Goal: Check status: Check status

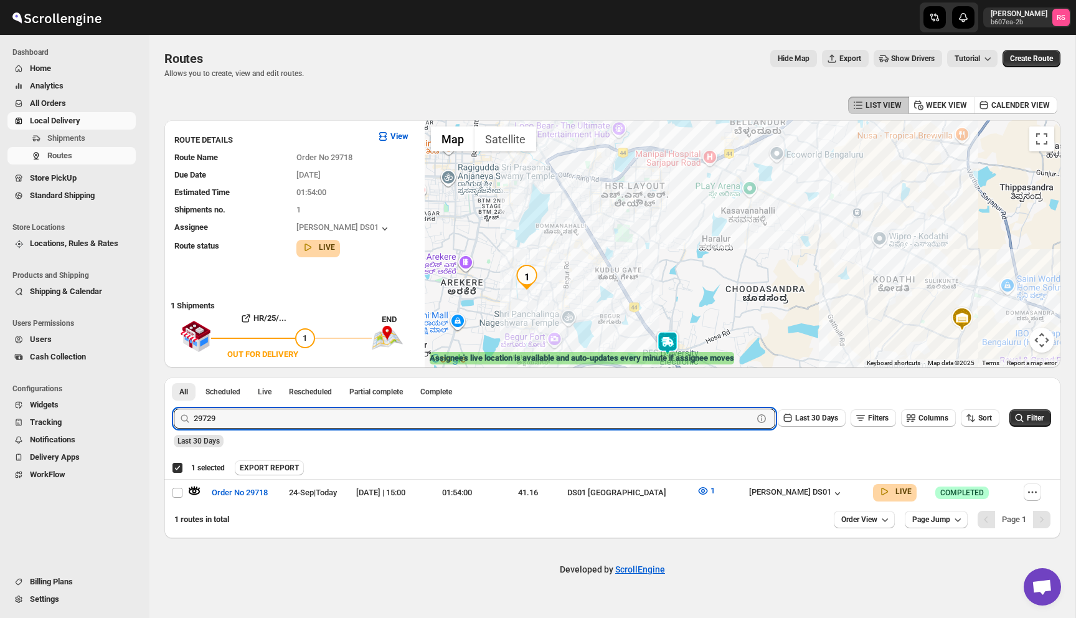
click at [174, 377] on button "Submit" at bounding box center [192, 383] width 36 height 13
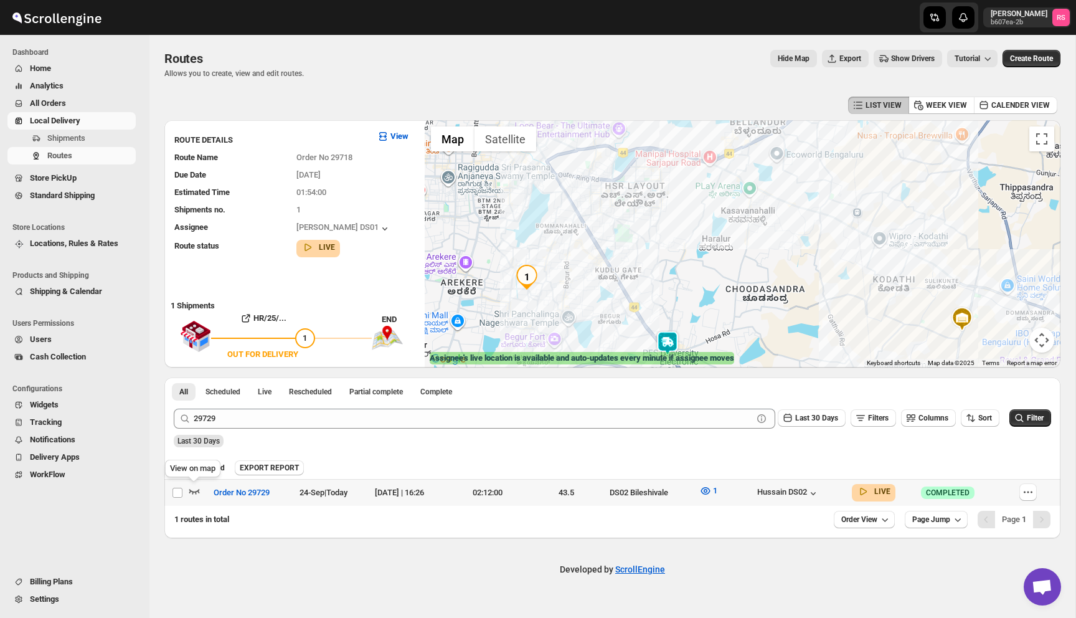
click at [188, 489] on icon "button" at bounding box center [194, 491] width 12 height 12
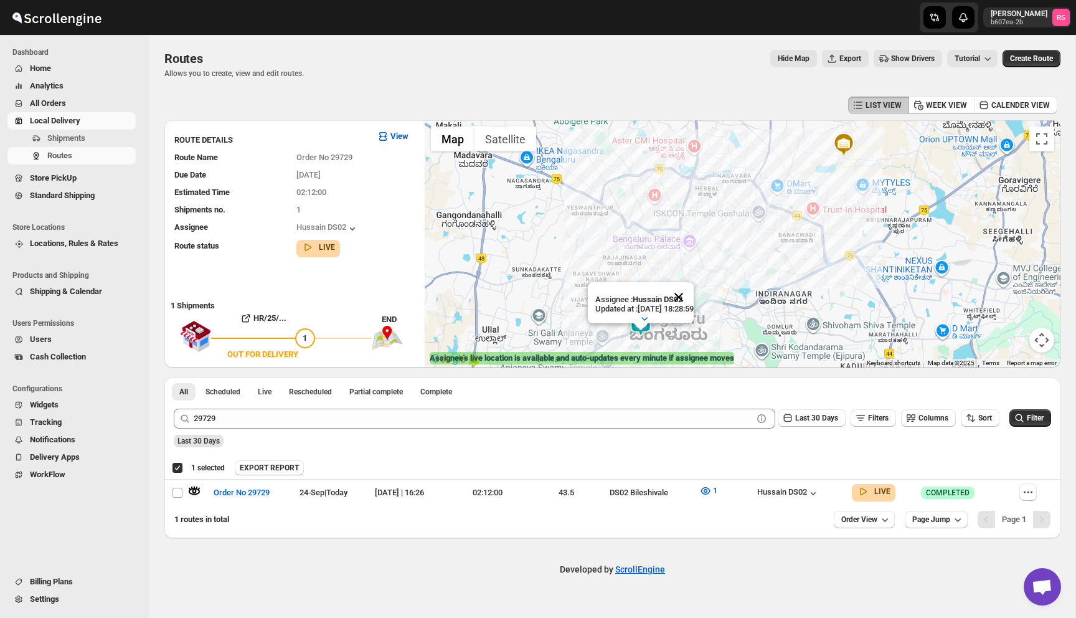
click at [694, 300] on button "Close" at bounding box center [679, 297] width 30 height 30
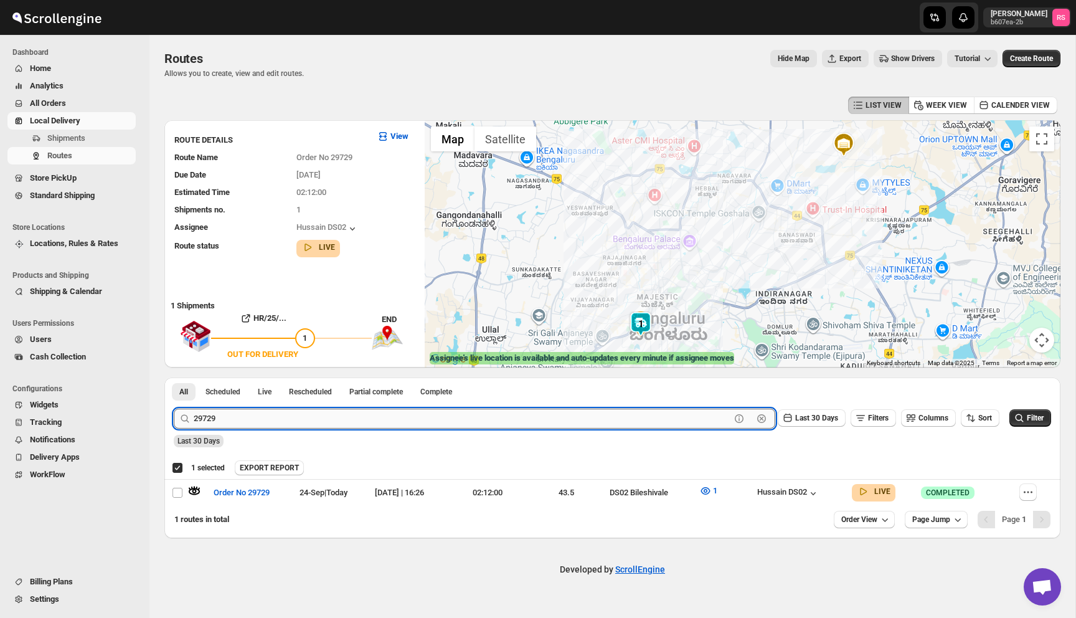
click at [292, 411] on input "29729" at bounding box center [462, 419] width 537 height 20
click at [363, 421] on input "29729" at bounding box center [462, 419] width 537 height 20
type input "29738"
click at [174, 377] on button "Submit" at bounding box center [192, 383] width 36 height 13
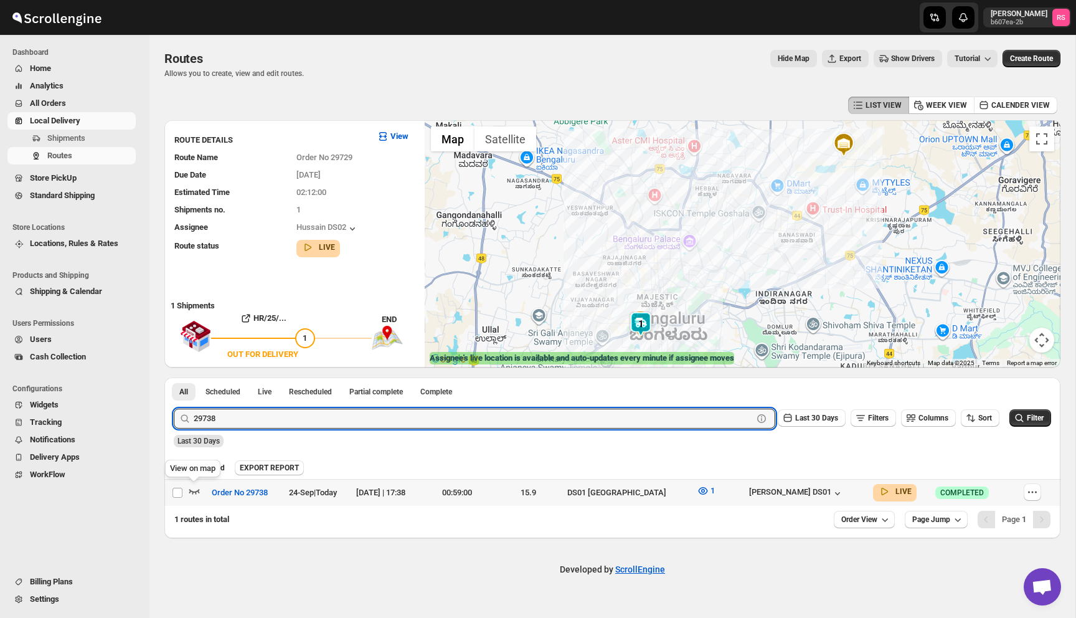
click at [196, 488] on icon "button" at bounding box center [194, 491] width 12 height 12
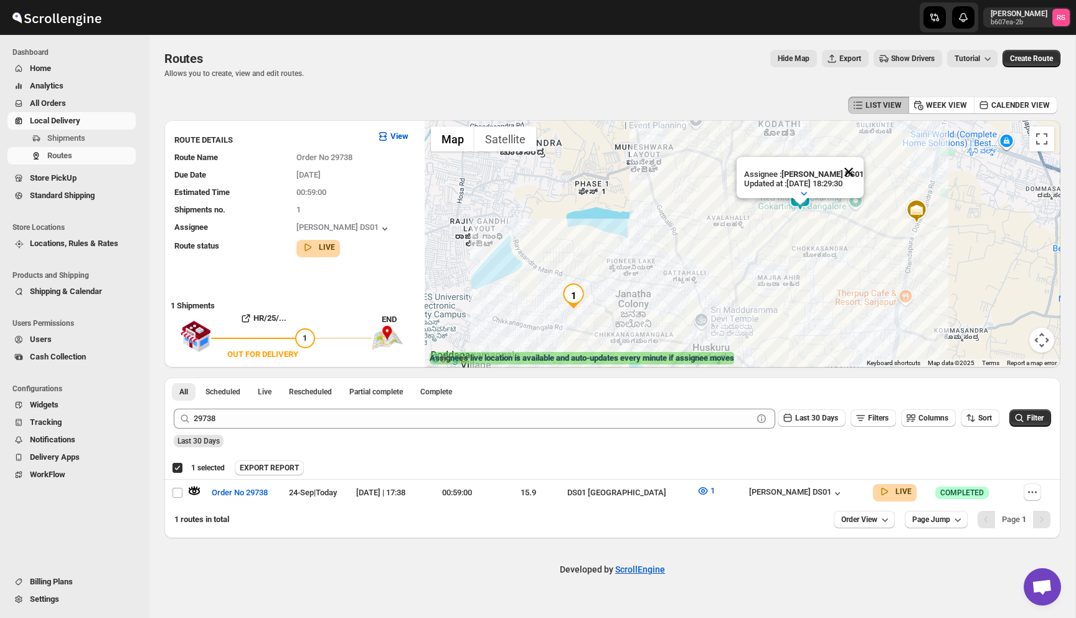
click at [852, 172] on button "Close" at bounding box center [849, 172] width 30 height 30
click at [1037, 496] on button "button" at bounding box center [1032, 491] width 17 height 17
checkbox input "false"
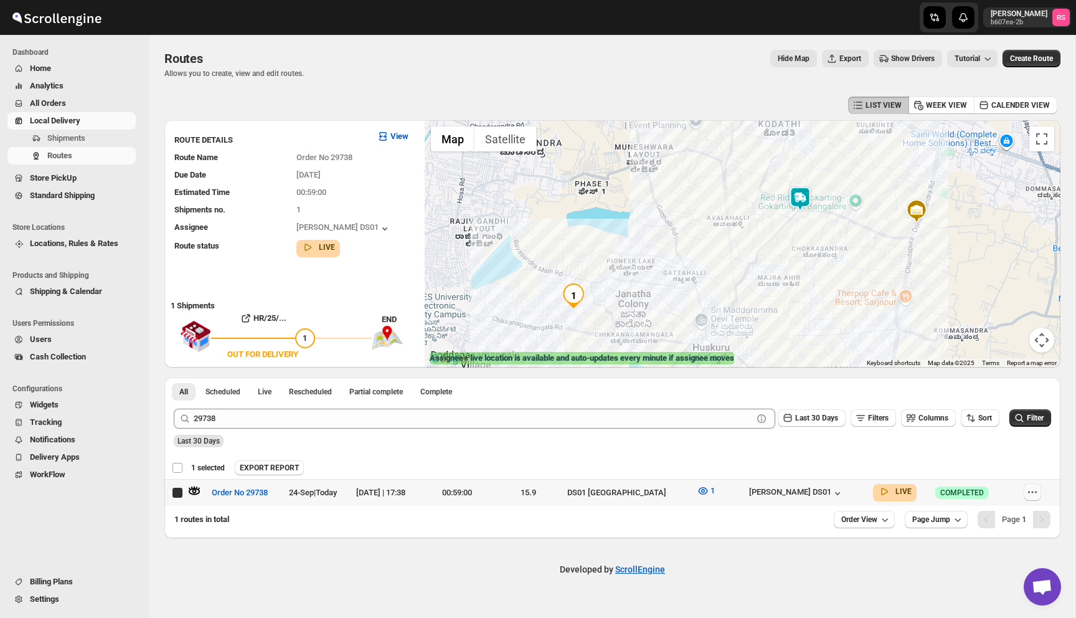
checkbox input "true"
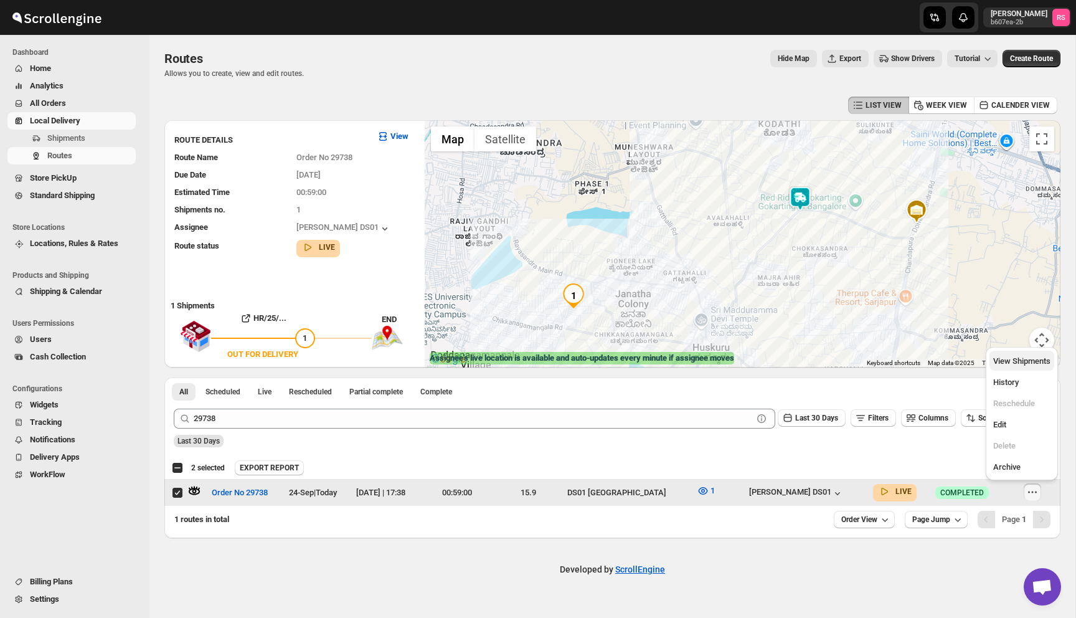
click at [1032, 361] on span "View Shipments" at bounding box center [1022, 360] width 57 height 9
checkbox input "true"
checkbox input "false"
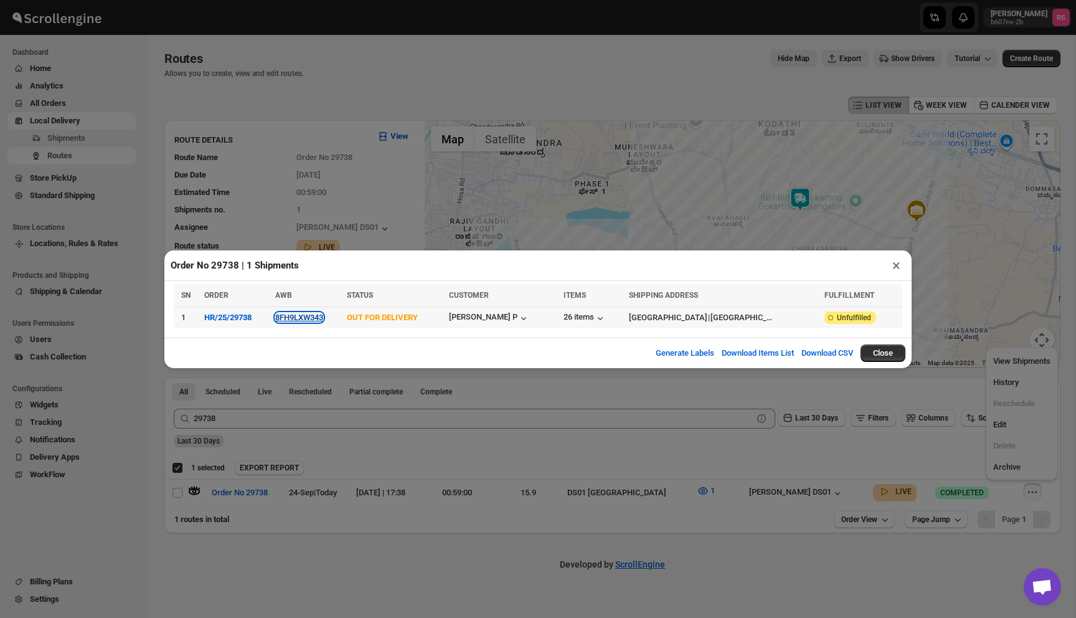
click at [323, 316] on button "8FH9LXW343" at bounding box center [299, 317] width 48 height 9
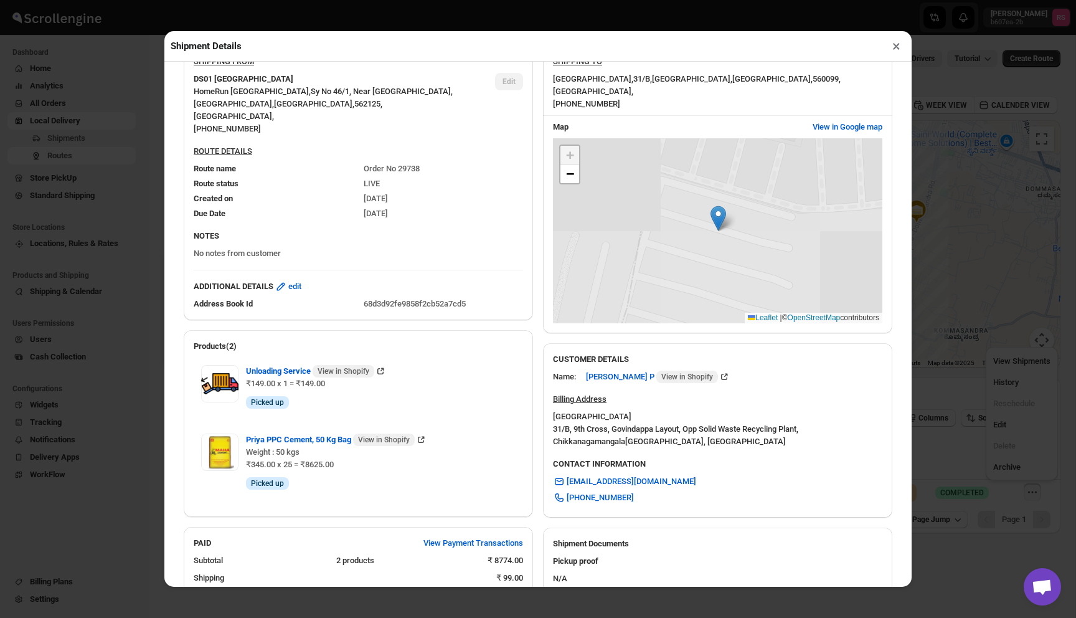
scroll to position [318, 0]
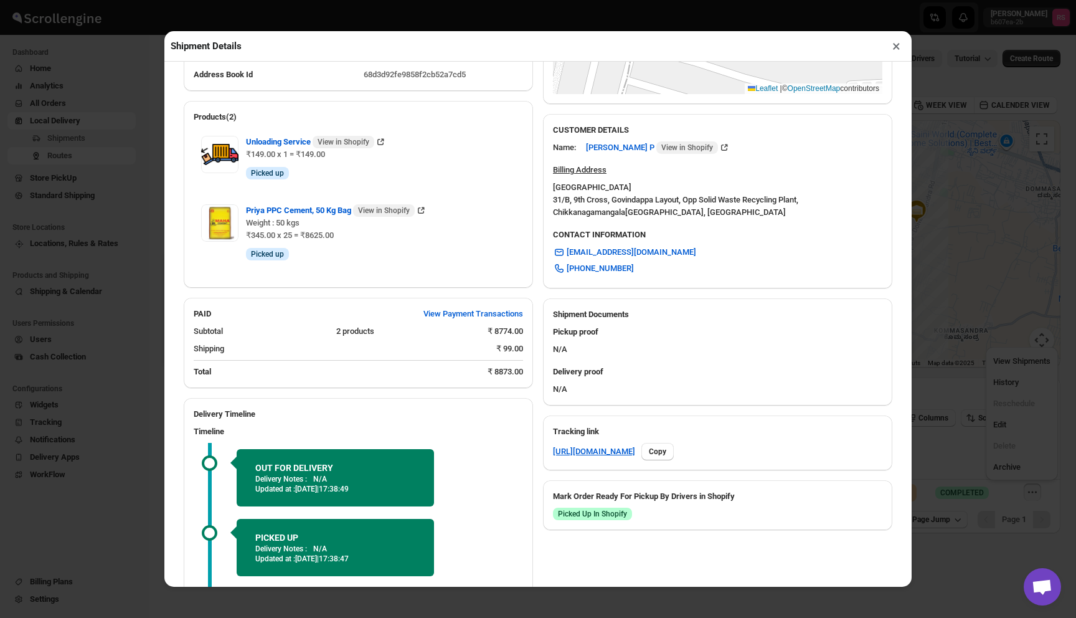
click at [885, 47] on div "Shipment Details ×" at bounding box center [537, 46] width 747 height 31
click at [896, 47] on button "×" at bounding box center [897, 45] width 18 height 17
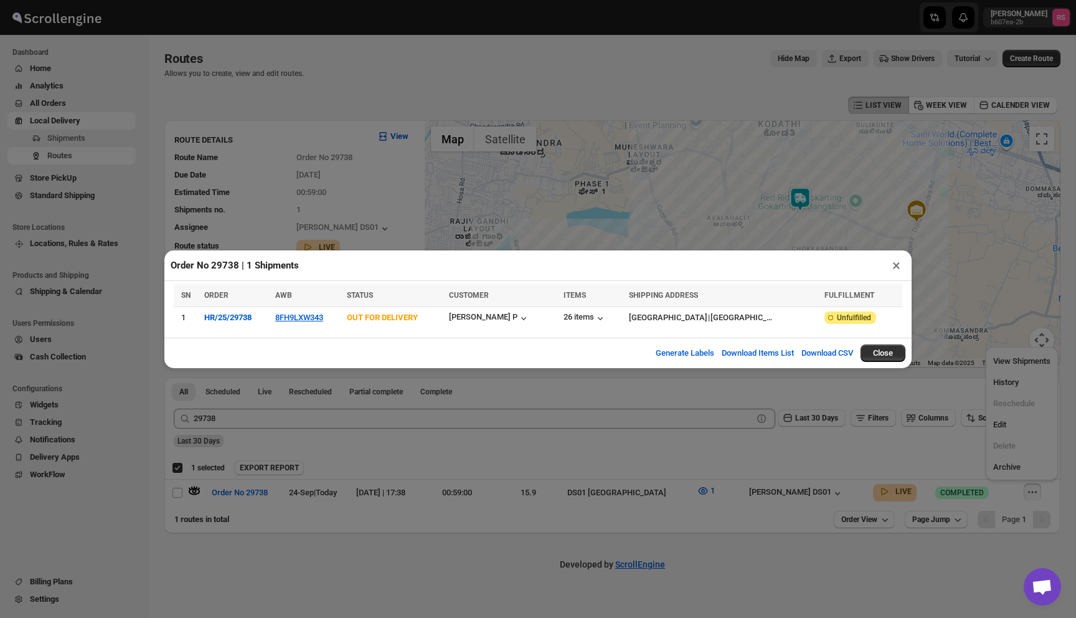
click at [898, 265] on button "×" at bounding box center [897, 265] width 18 height 17
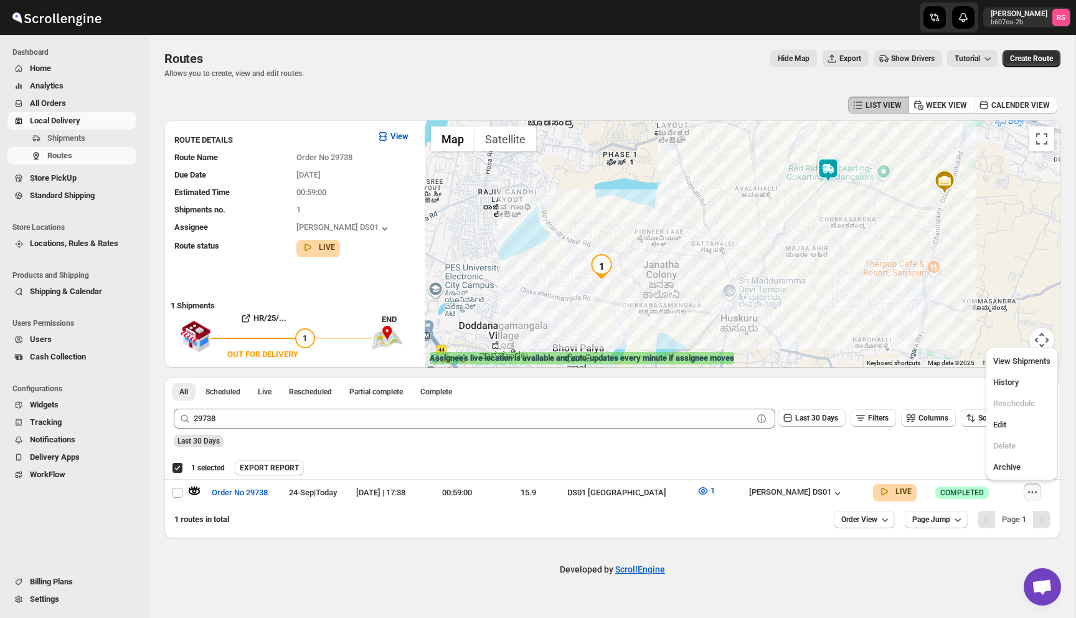
drag, startPoint x: 691, startPoint y: 270, endPoint x: 728, endPoint y: 230, distance: 53.8
click at [728, 230] on div at bounding box center [743, 243] width 636 height 247
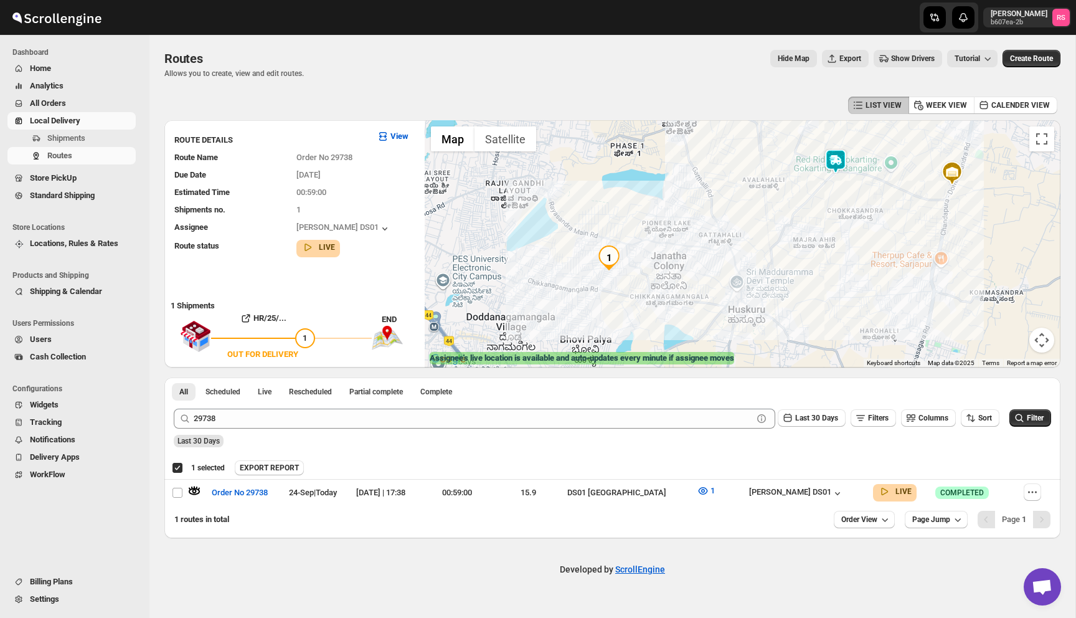
click at [842, 164] on img at bounding box center [835, 161] width 25 height 25
click at [837, 164] on img at bounding box center [835, 161] width 25 height 25
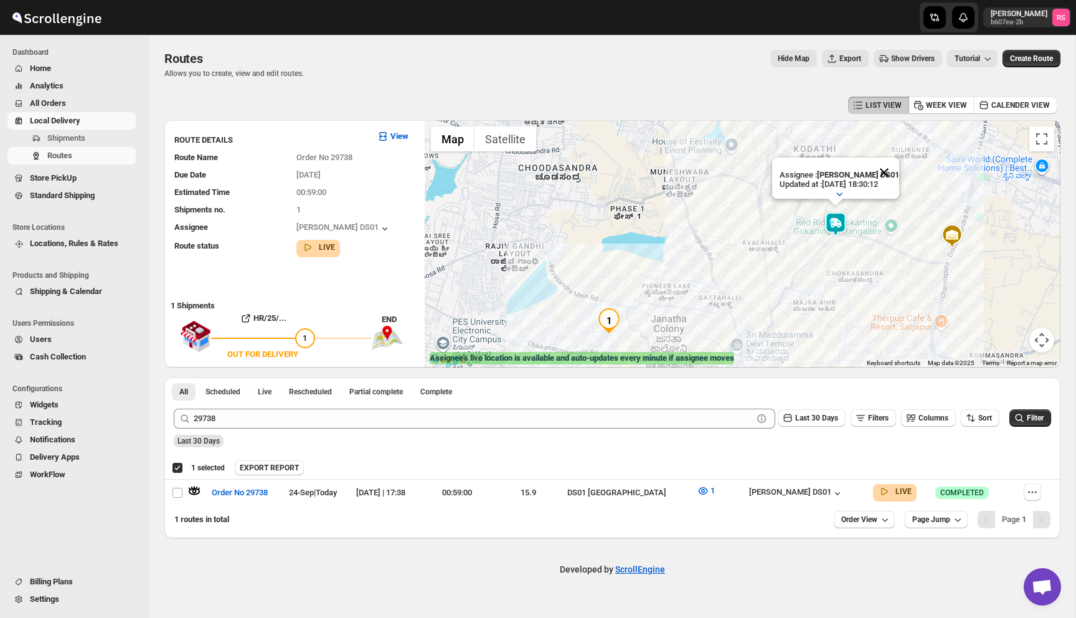
click at [887, 174] on button "Close" at bounding box center [885, 173] width 30 height 30
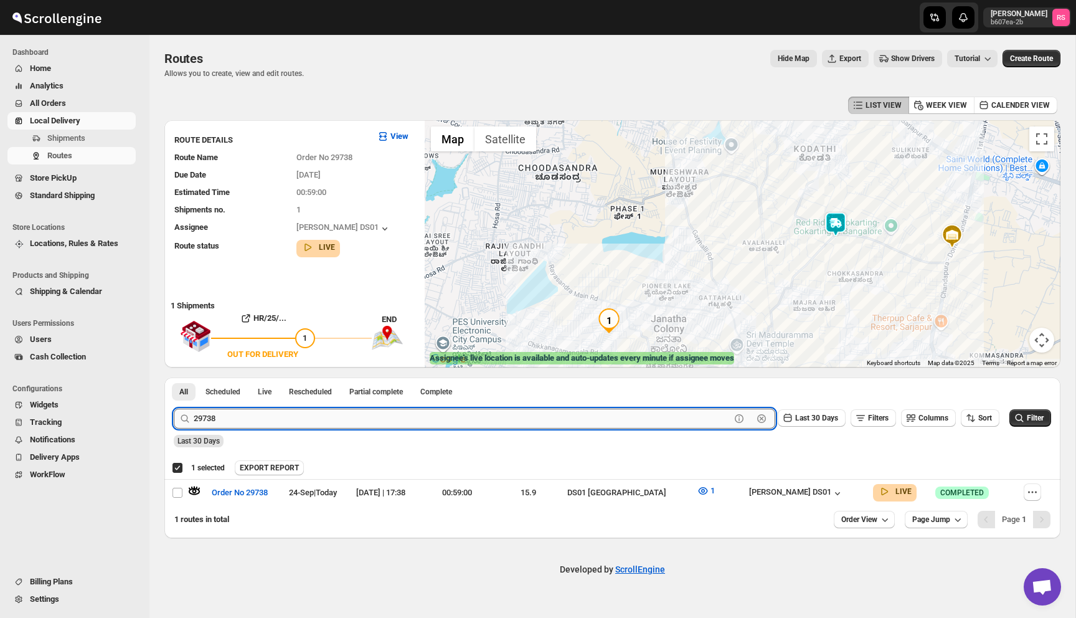
click at [235, 417] on input "29738" at bounding box center [462, 419] width 537 height 20
click at [243, 417] on input "29738" at bounding box center [462, 419] width 537 height 20
click at [174, 377] on button "Submit" at bounding box center [192, 383] width 36 height 13
click at [194, 486] on icon "button" at bounding box center [194, 491] width 12 height 12
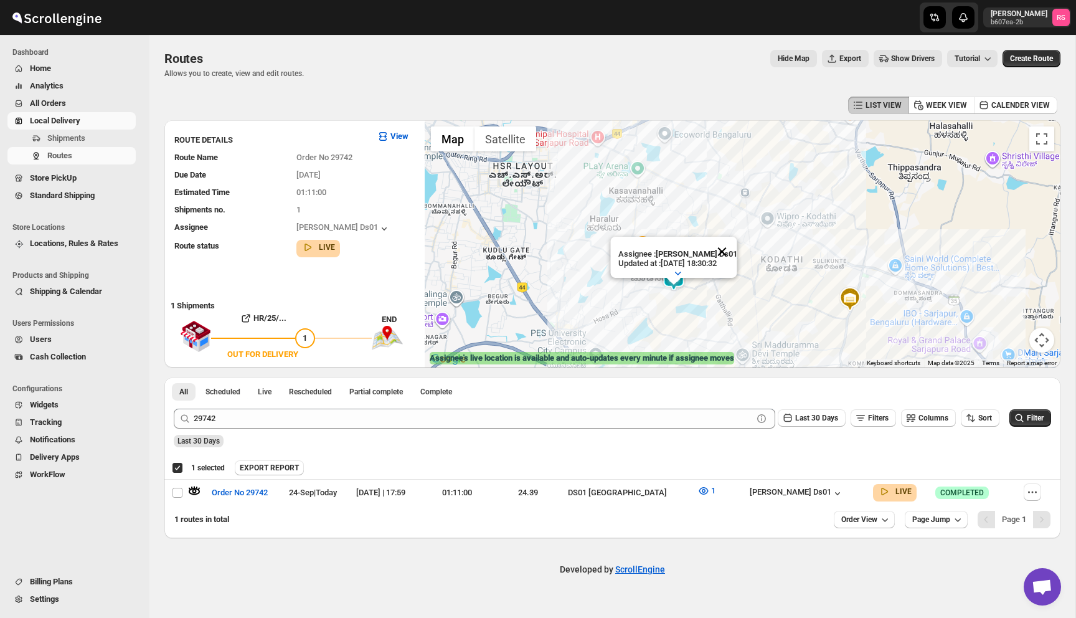
click at [724, 254] on button "Close" at bounding box center [722, 252] width 30 height 30
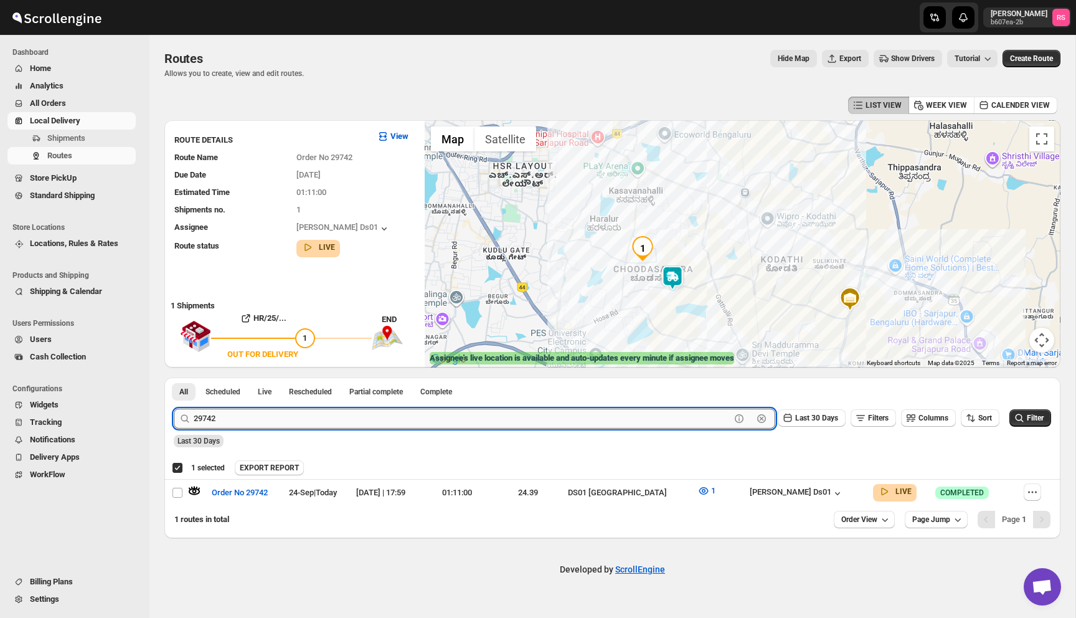
click at [351, 421] on input "29742" at bounding box center [462, 419] width 537 height 20
click at [382, 421] on input "29742" at bounding box center [462, 419] width 537 height 20
type input "29744"
click at [174, 377] on button "Submit" at bounding box center [192, 383] width 36 height 13
checkbox input "false"
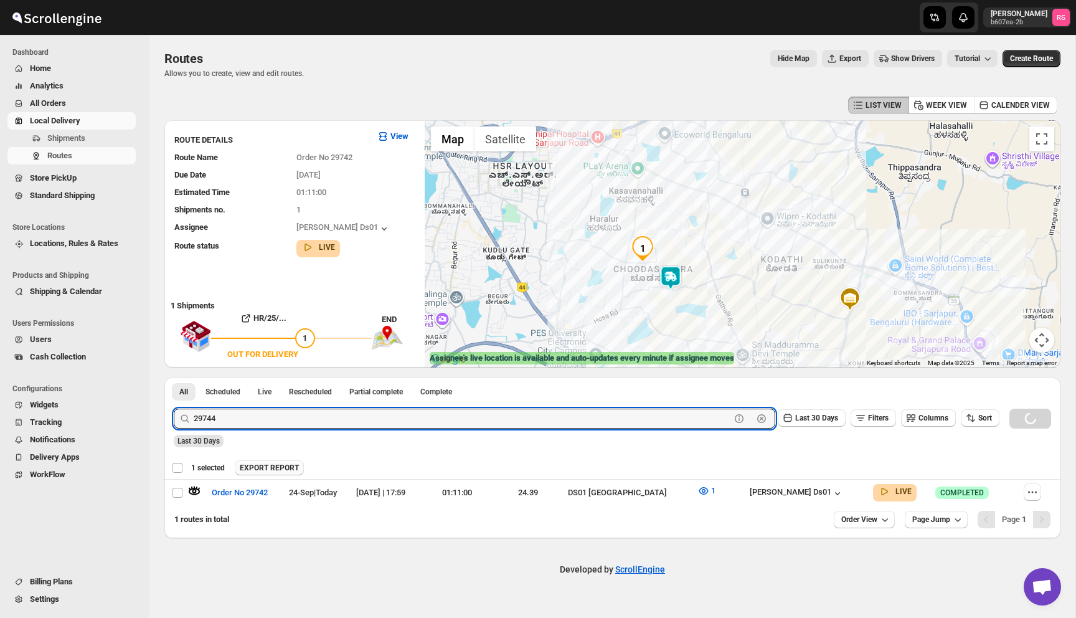
checkbox input "false"
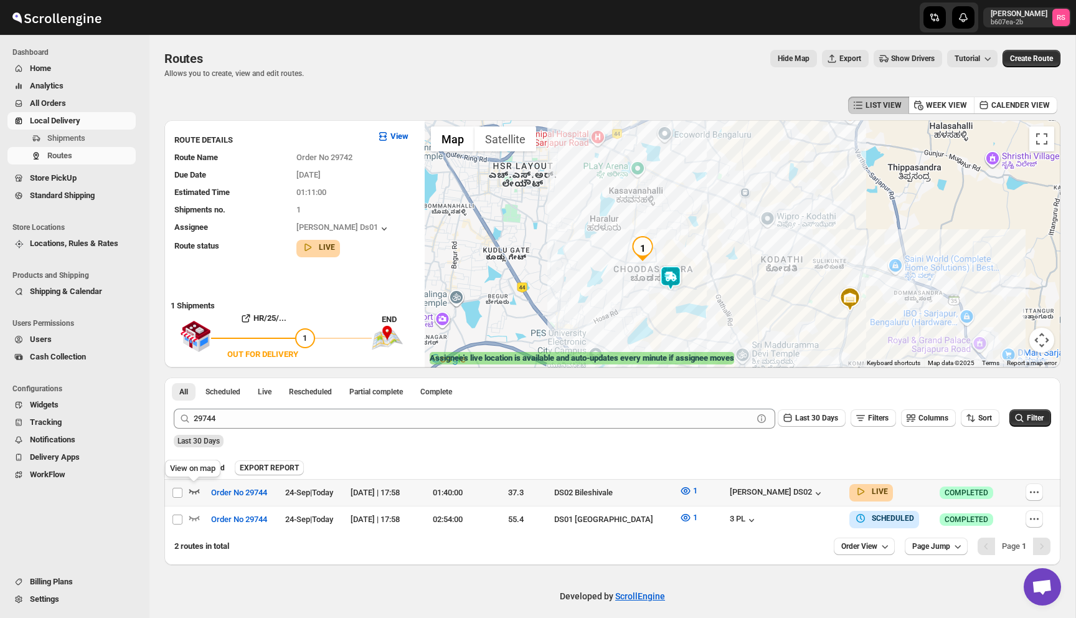
click at [194, 490] on icon "button" at bounding box center [194, 491] width 12 height 12
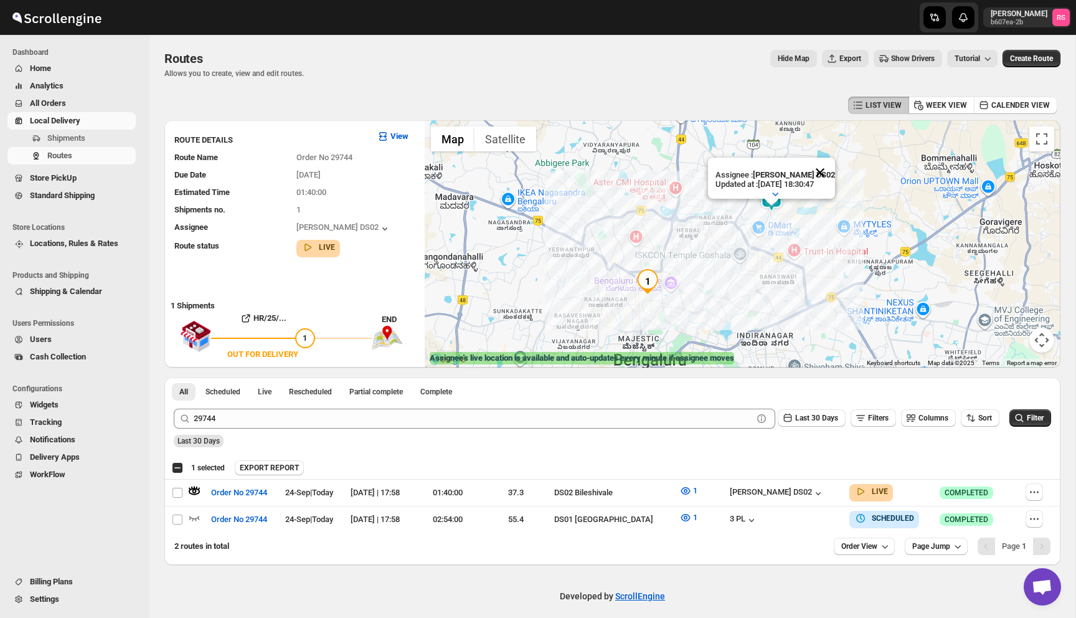
click at [822, 174] on button "Close" at bounding box center [820, 173] width 30 height 30
click at [57, 153] on span "Routes" at bounding box center [59, 155] width 25 height 9
click at [50, 65] on span "Home" at bounding box center [40, 68] width 21 height 9
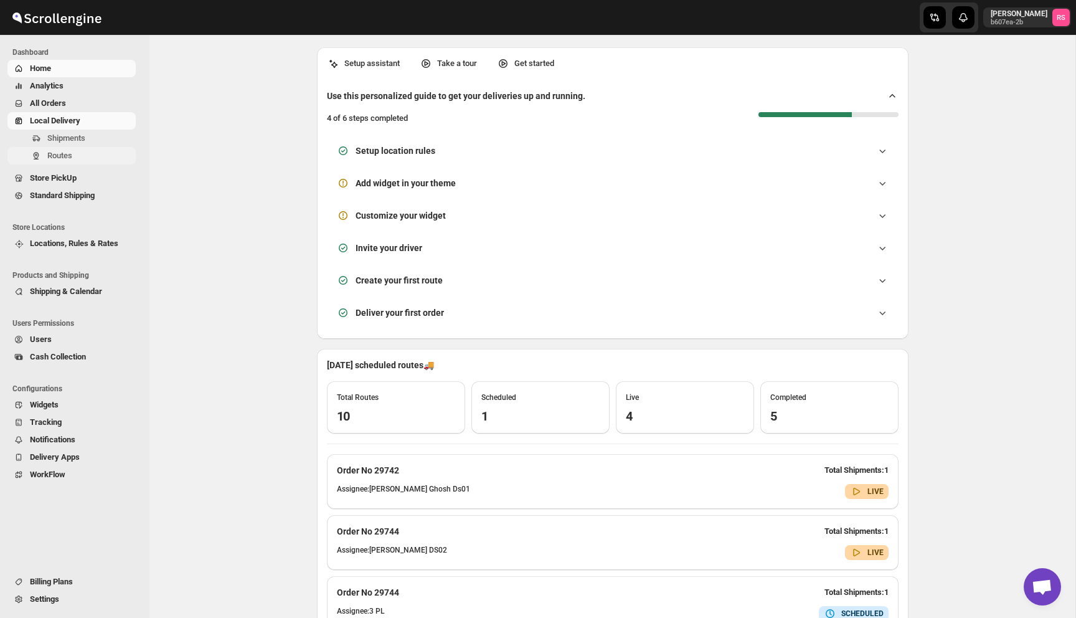
click at [77, 158] on span "Routes" at bounding box center [90, 155] width 86 height 12
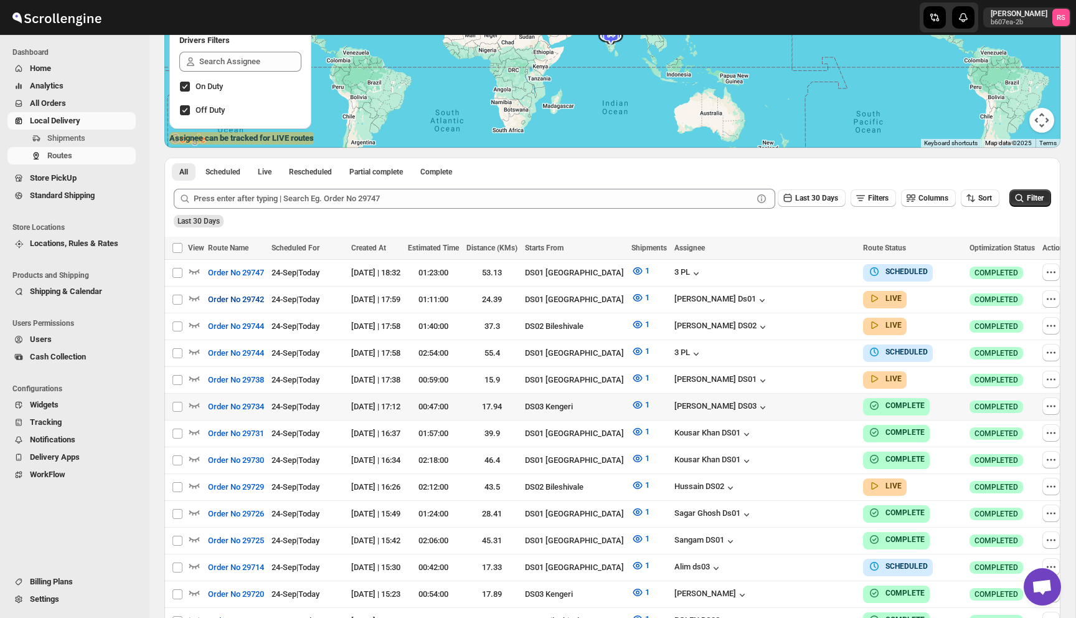
scroll to position [202, 0]
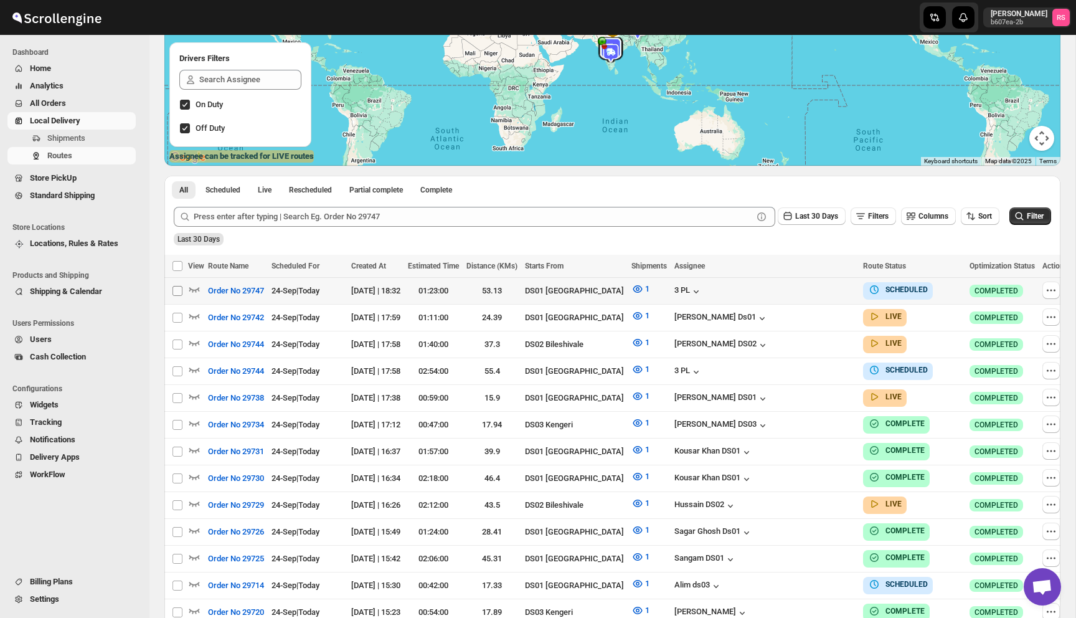
click at [179, 291] on input "Select route" at bounding box center [178, 291] width 10 height 10
checkbox input "true"
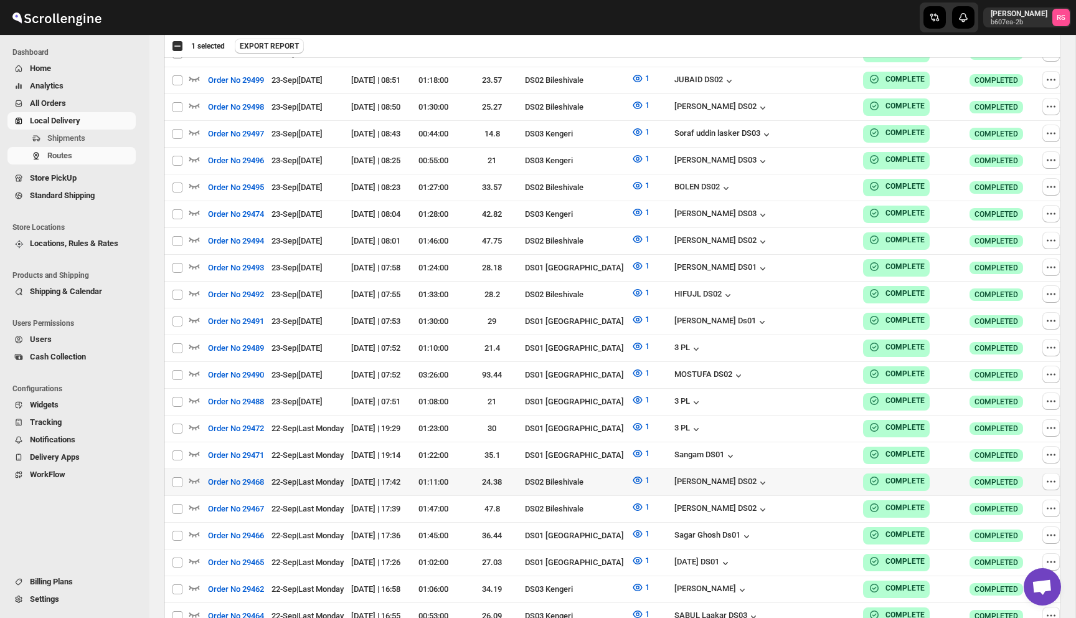
scroll to position [6496, 0]
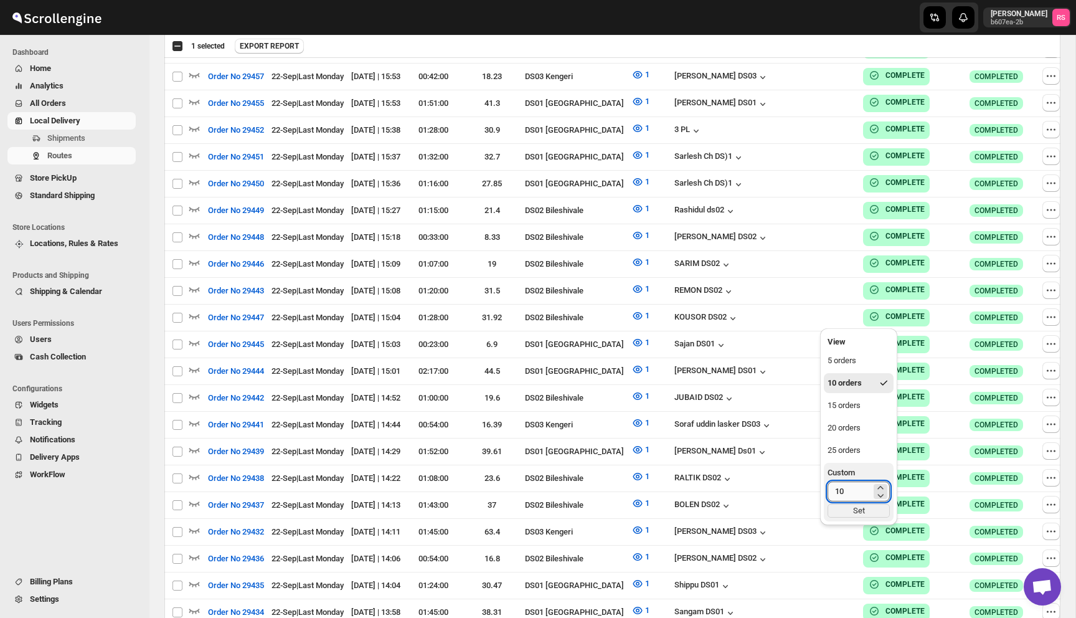
click at [866, 488] on input "10" at bounding box center [850, 491] width 44 height 20
click at [850, 488] on input "10" at bounding box center [850, 491] width 44 height 20
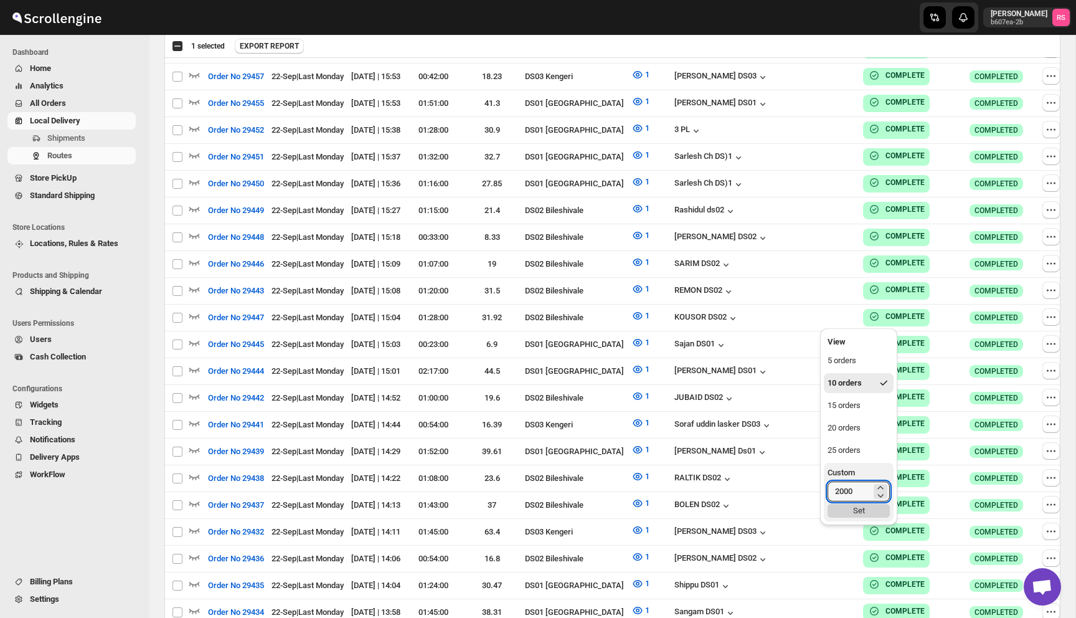
type input "250"
click at [856, 508] on div "Set" at bounding box center [859, 511] width 62 height 14
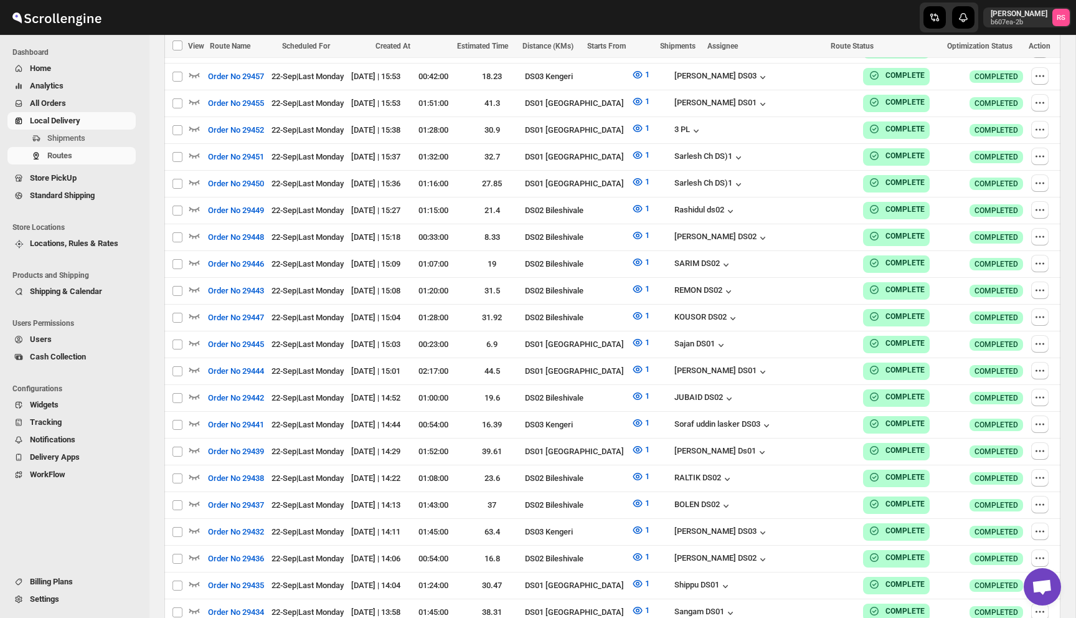
checkbox input "true"
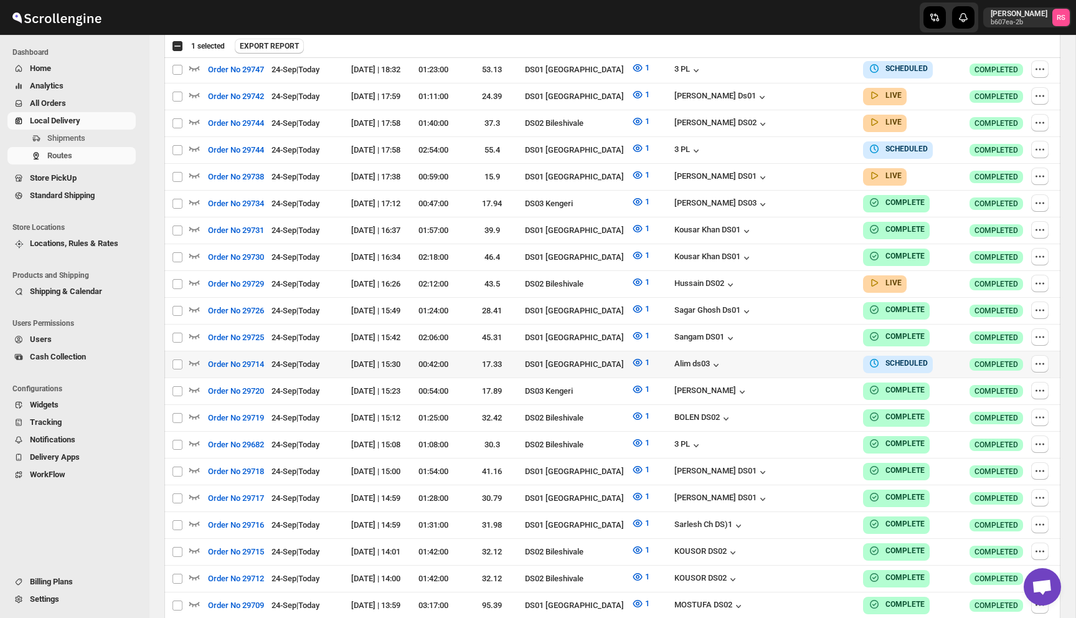
scroll to position [0, 0]
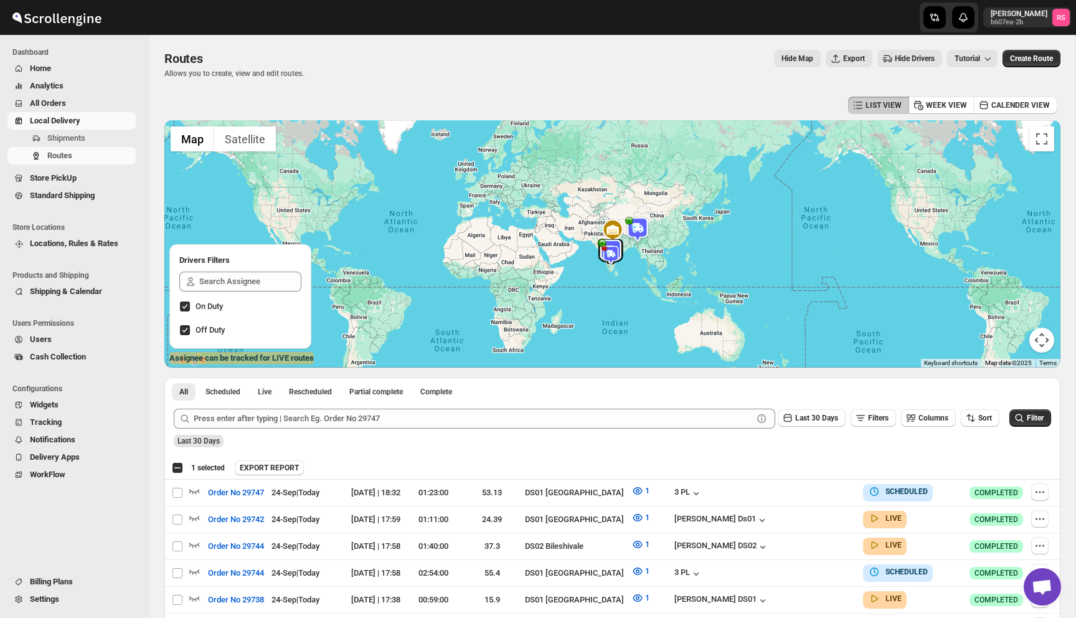
click at [171, 450] on div "Submit Last 30 Days Filters Columns Sort Filter Last 30 Days" at bounding box center [612, 427] width 896 height 57
click at [179, 491] on input "Select route" at bounding box center [178, 493] width 10 height 10
checkbox input "true"
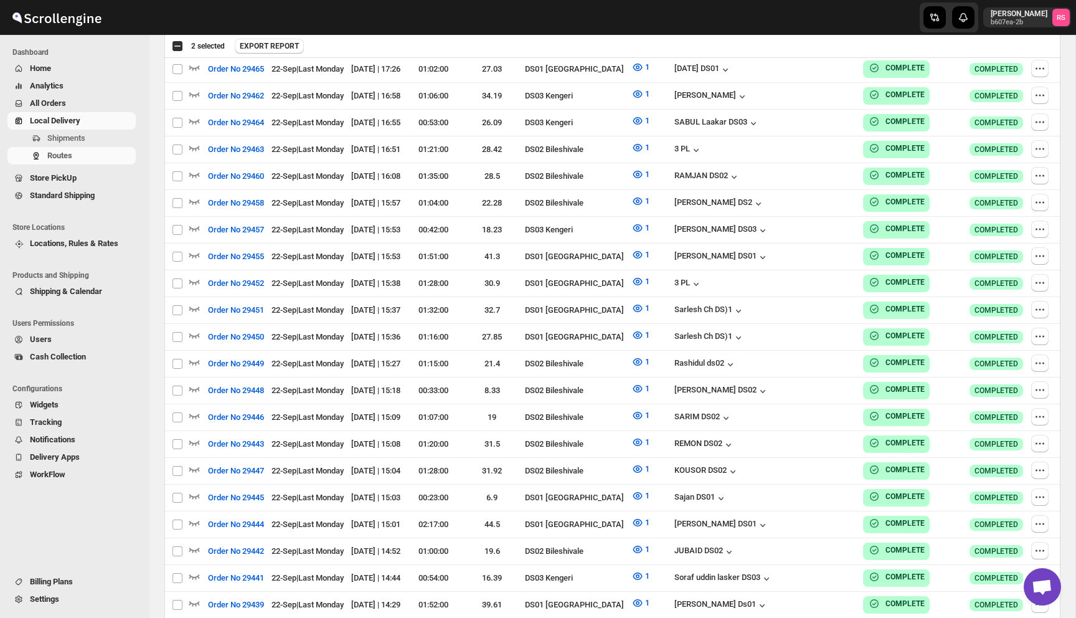
scroll to position [6496, 0]
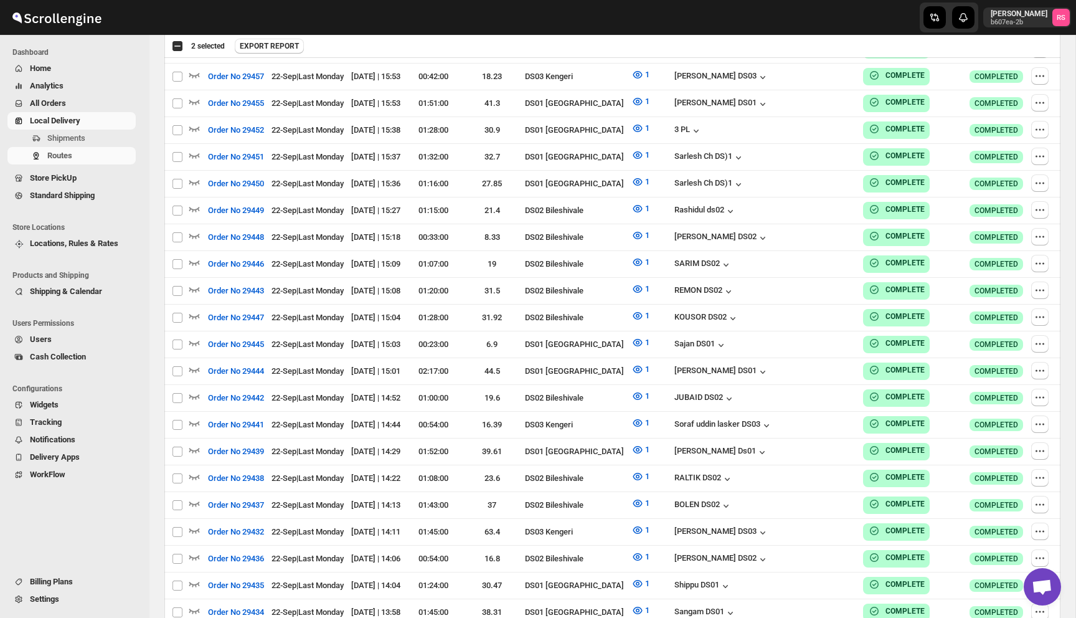
checkbox input "false"
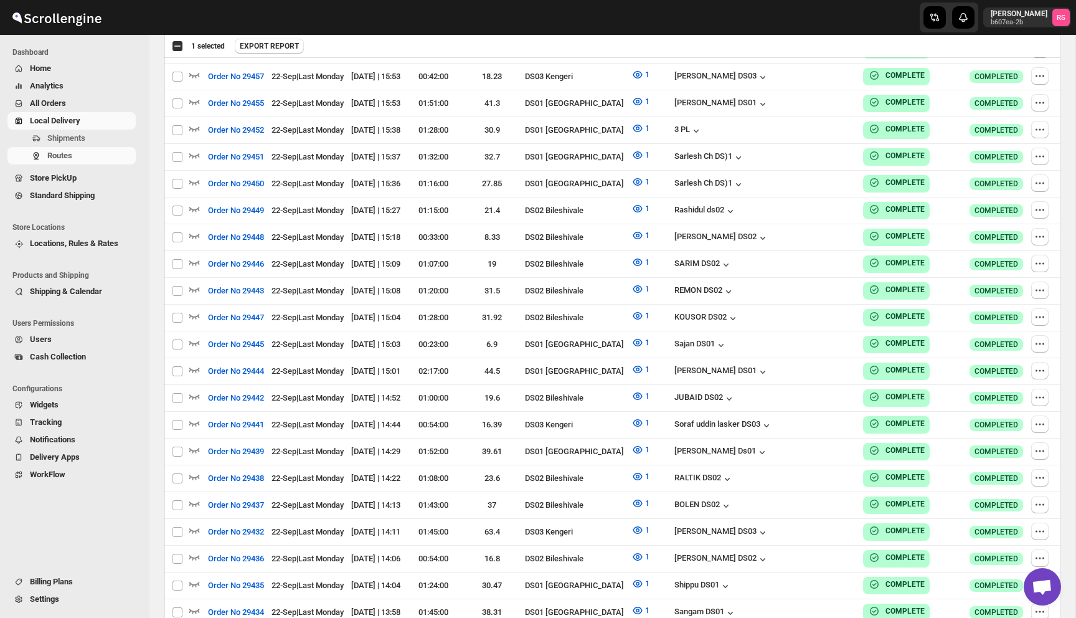
checkbox input "false"
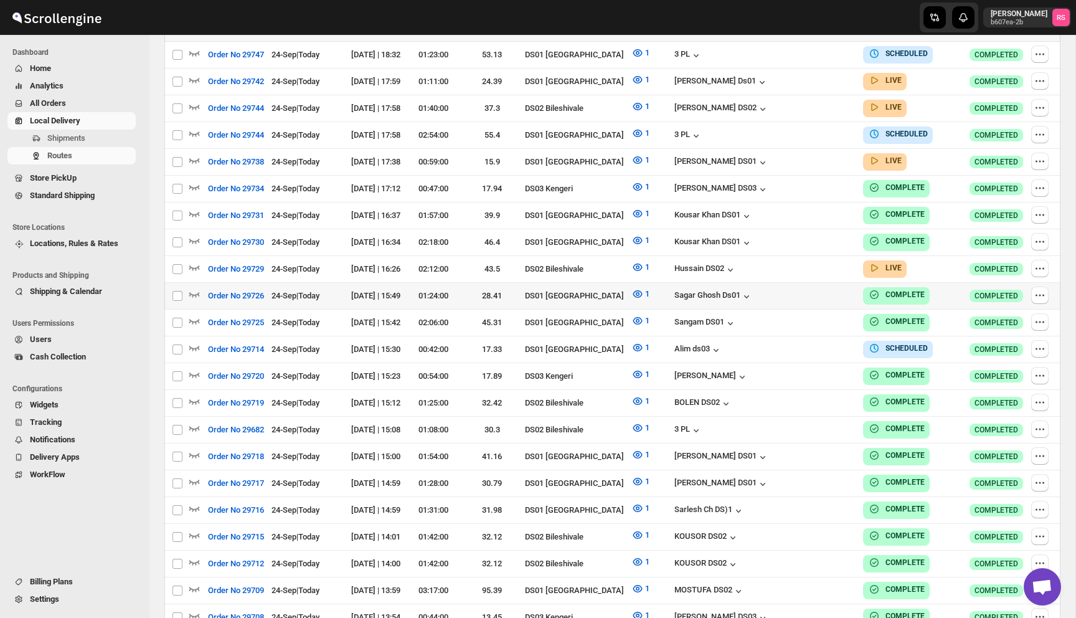
scroll to position [0, 0]
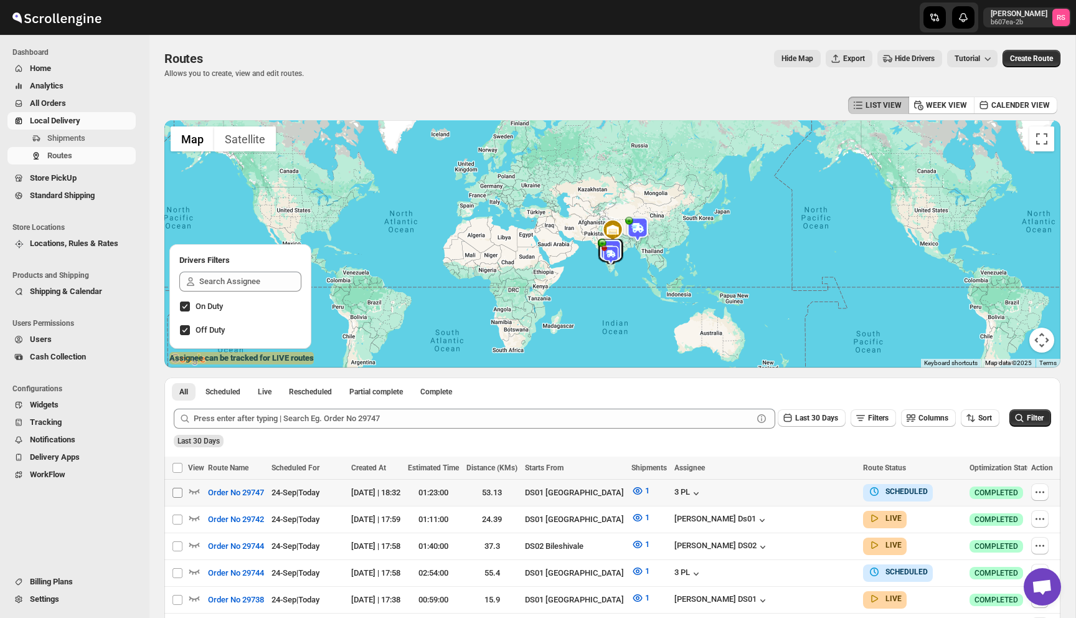
click at [178, 490] on input "Select route" at bounding box center [178, 493] width 10 height 10
checkbox input "true"
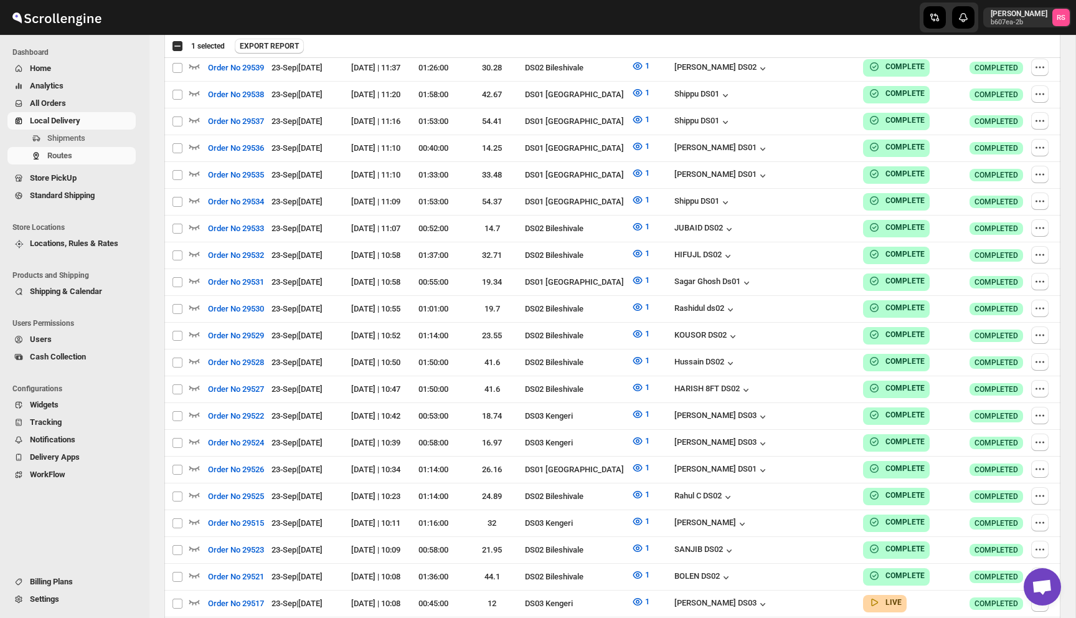
scroll to position [6496, 0]
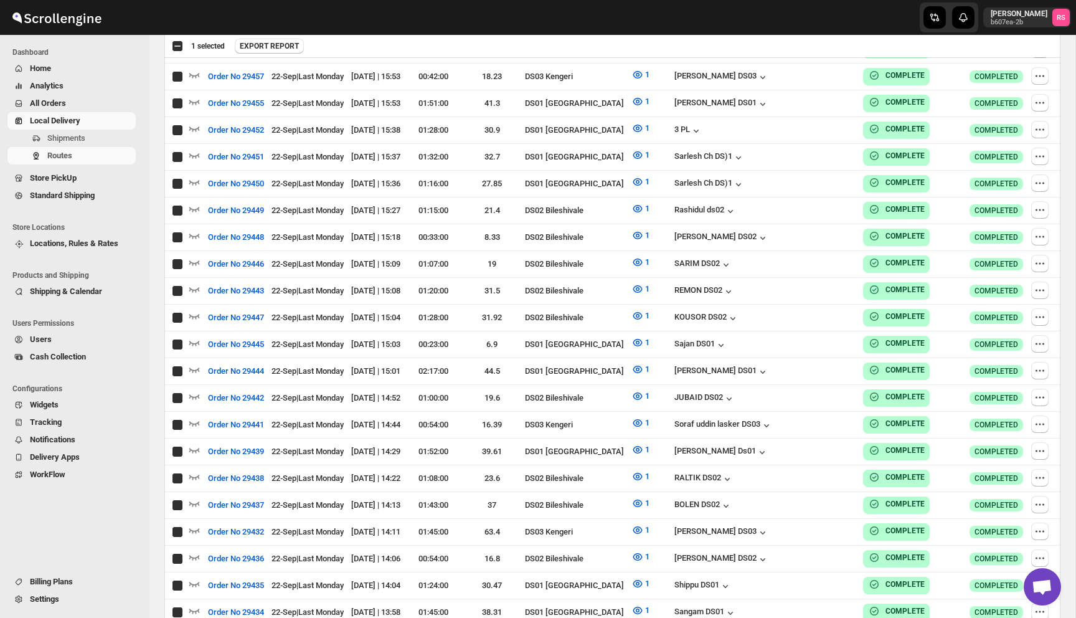
checkbox input "true"
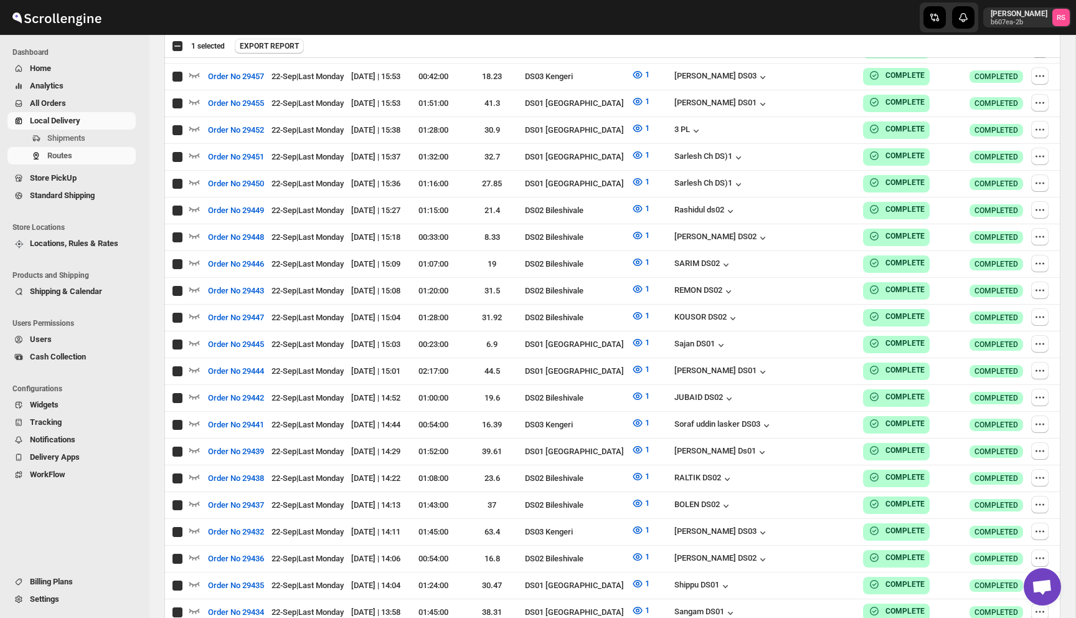
checkbox input "true"
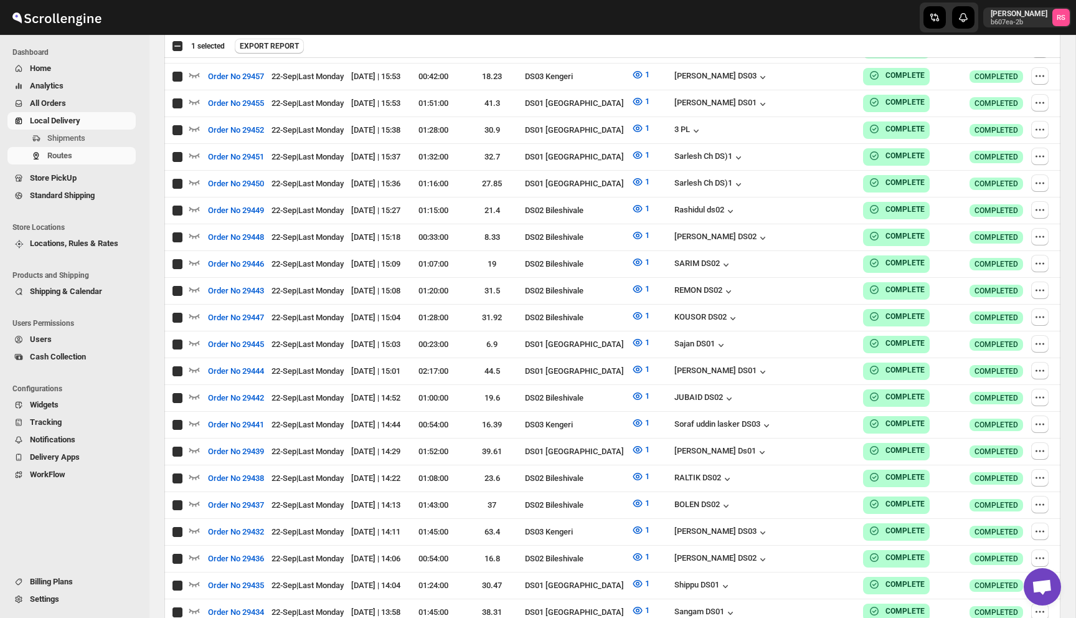
checkbox input "true"
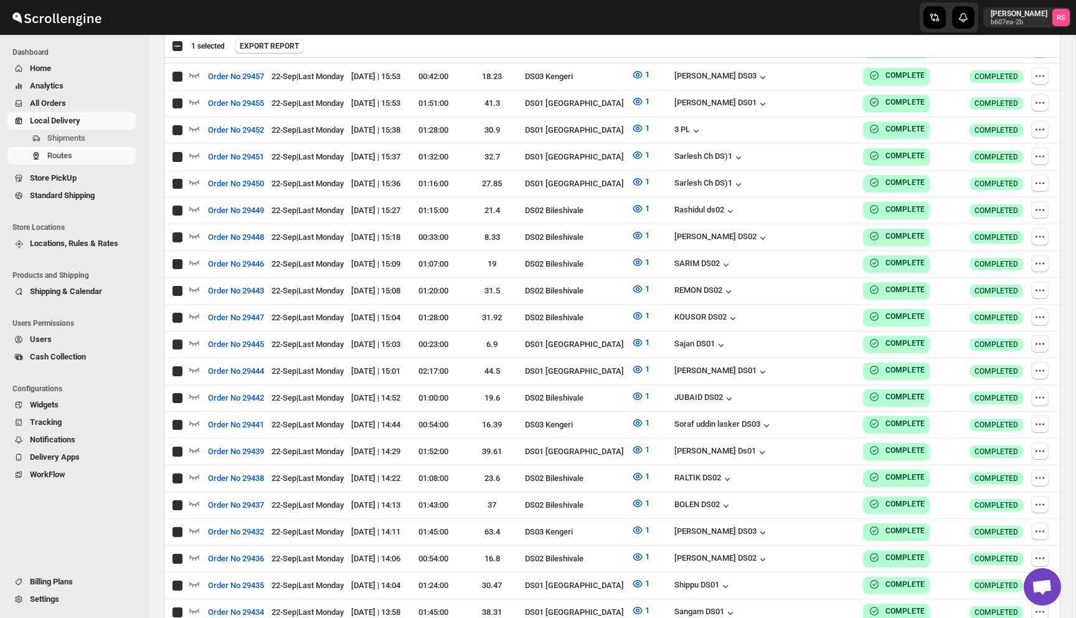
checkbox input "true"
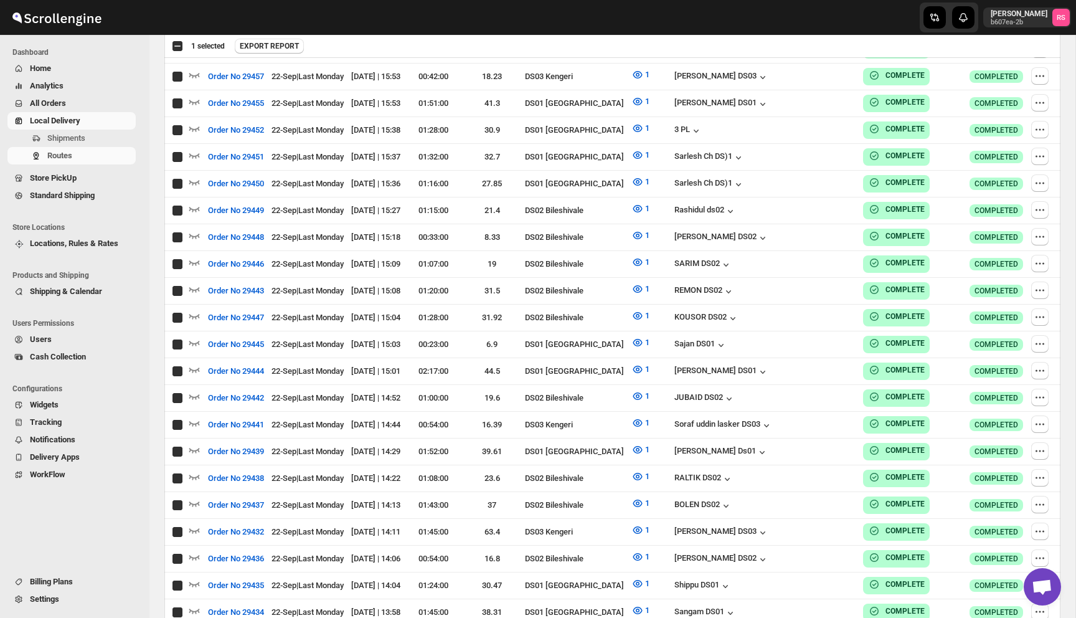
checkbox input "true"
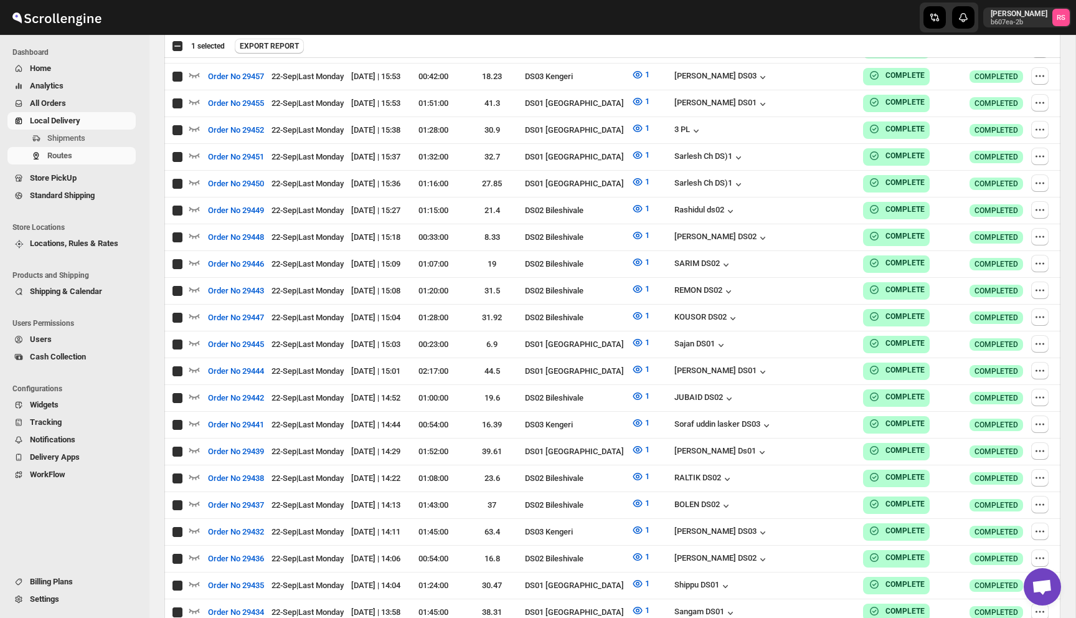
checkbox input "true"
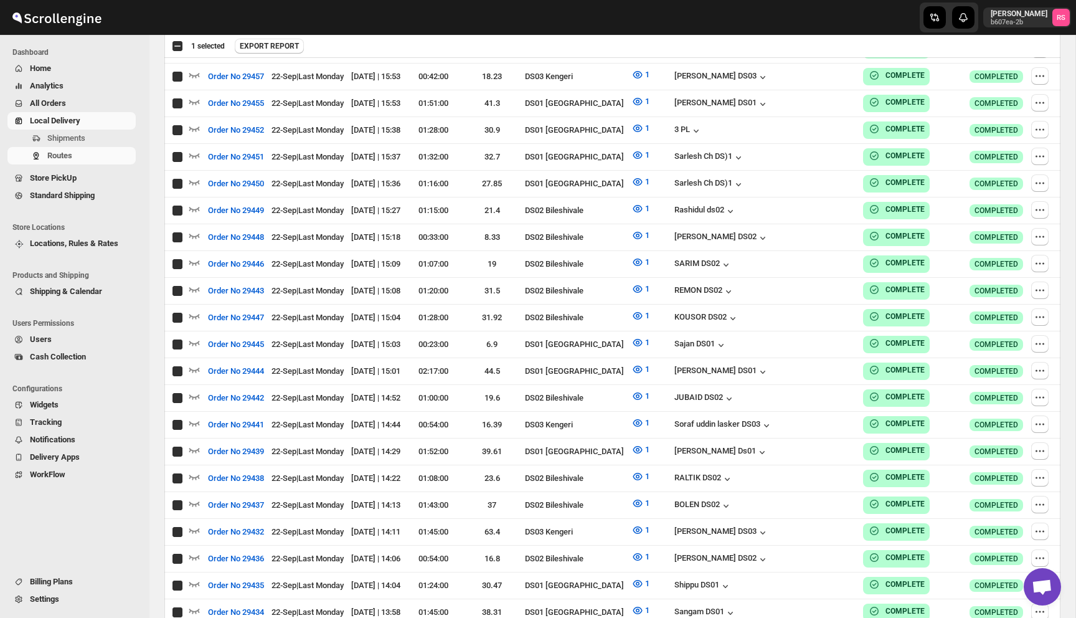
checkbox input "true"
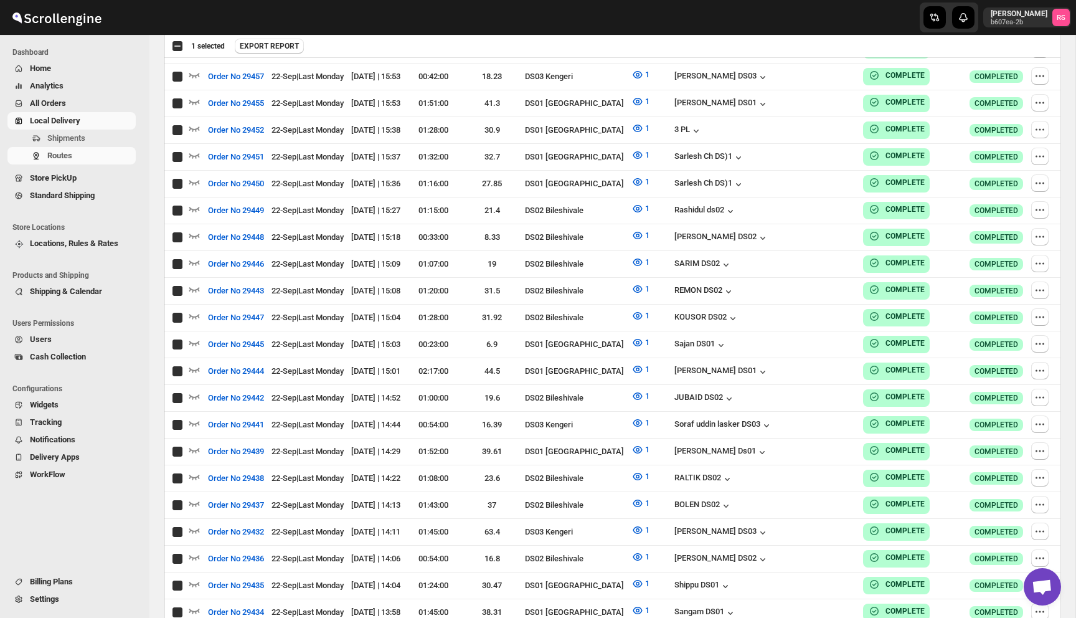
checkbox input "true"
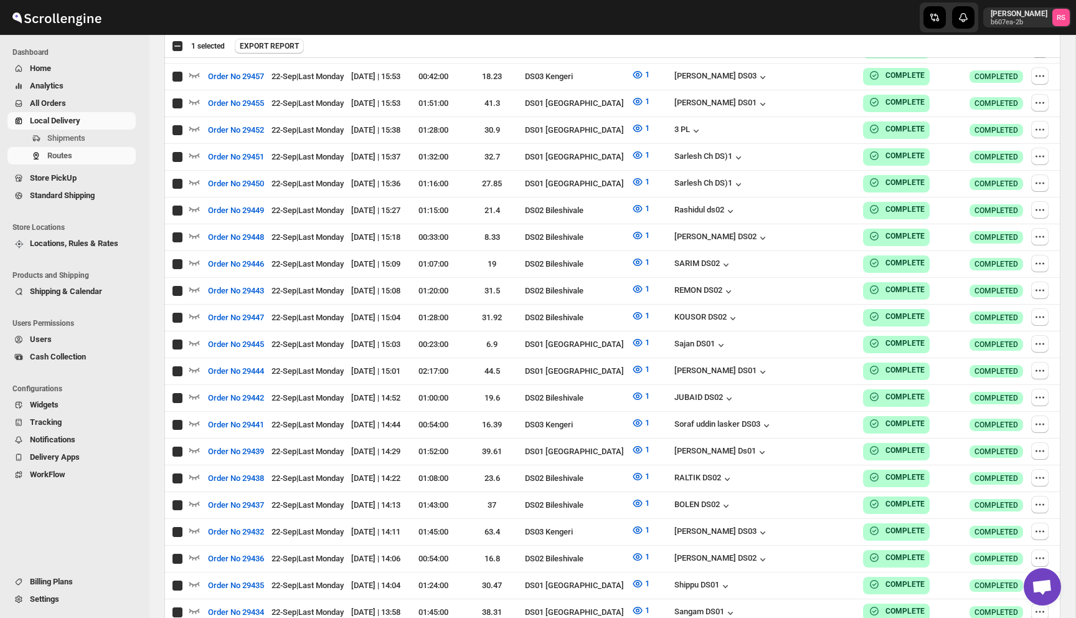
checkbox input "true"
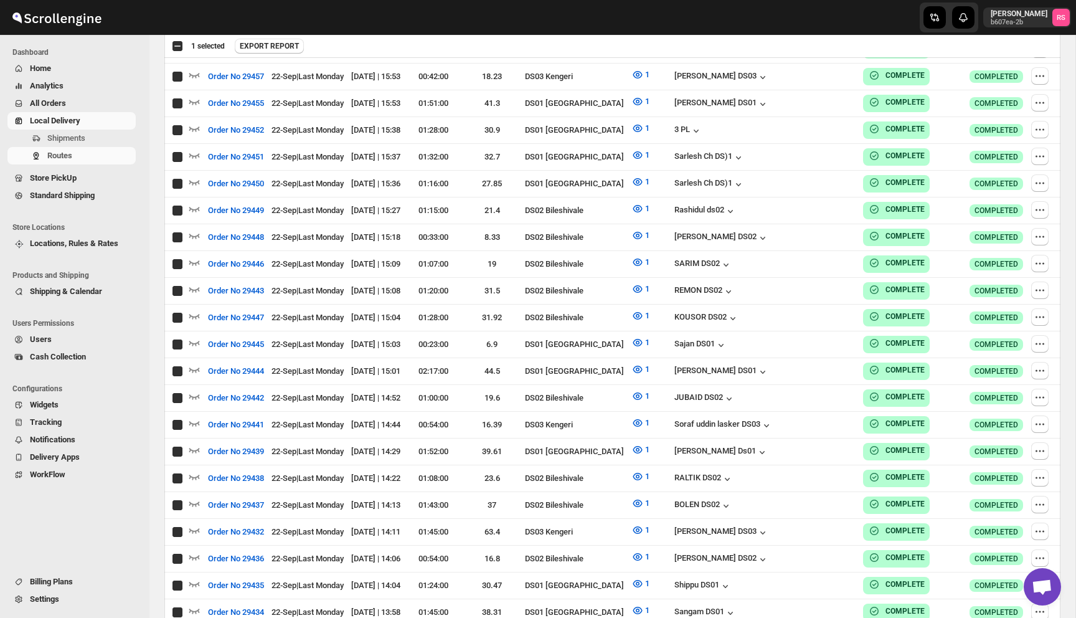
checkbox input "true"
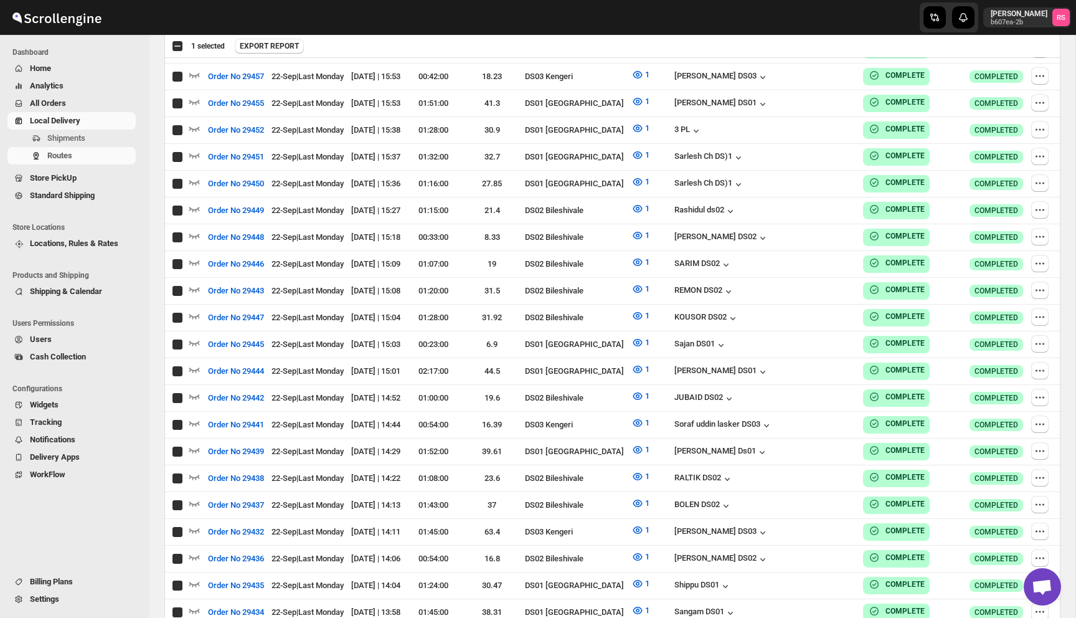
checkbox input "true"
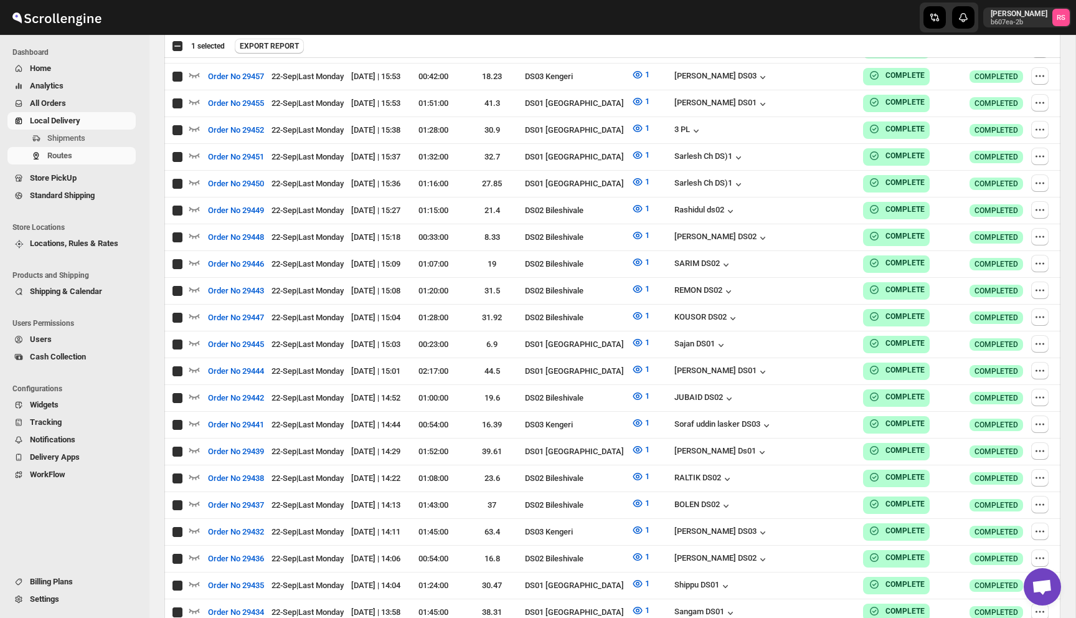
checkbox input "true"
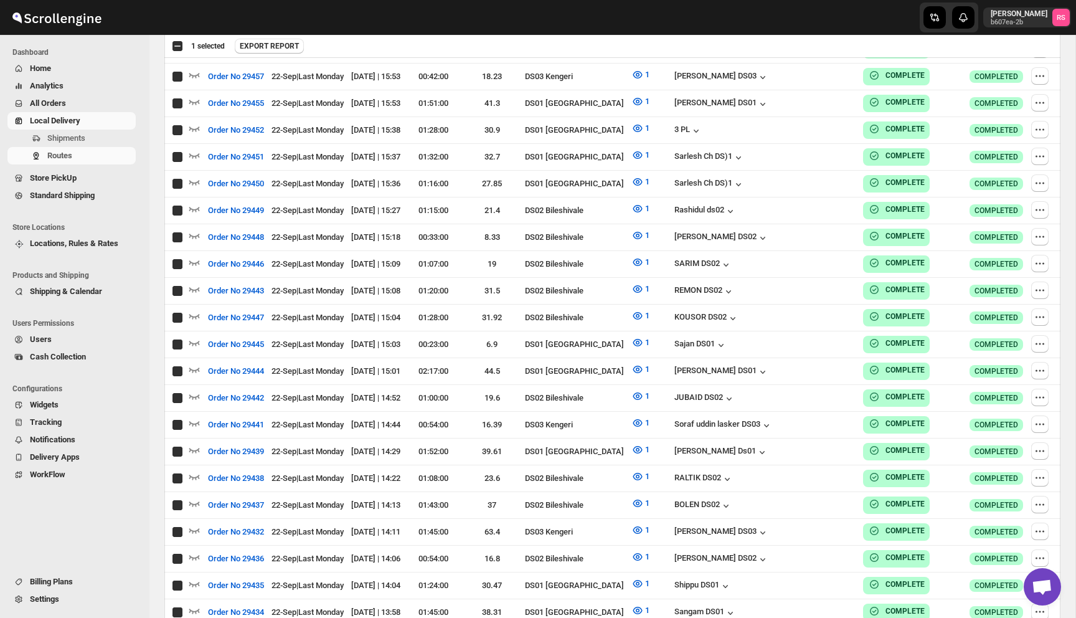
checkbox input "true"
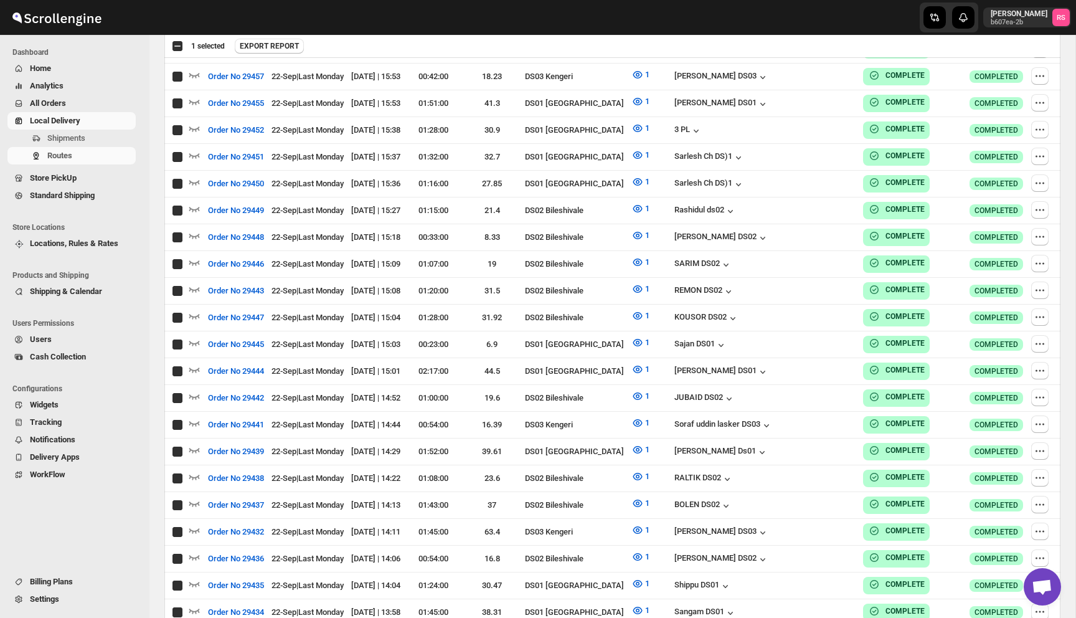
checkbox input "true"
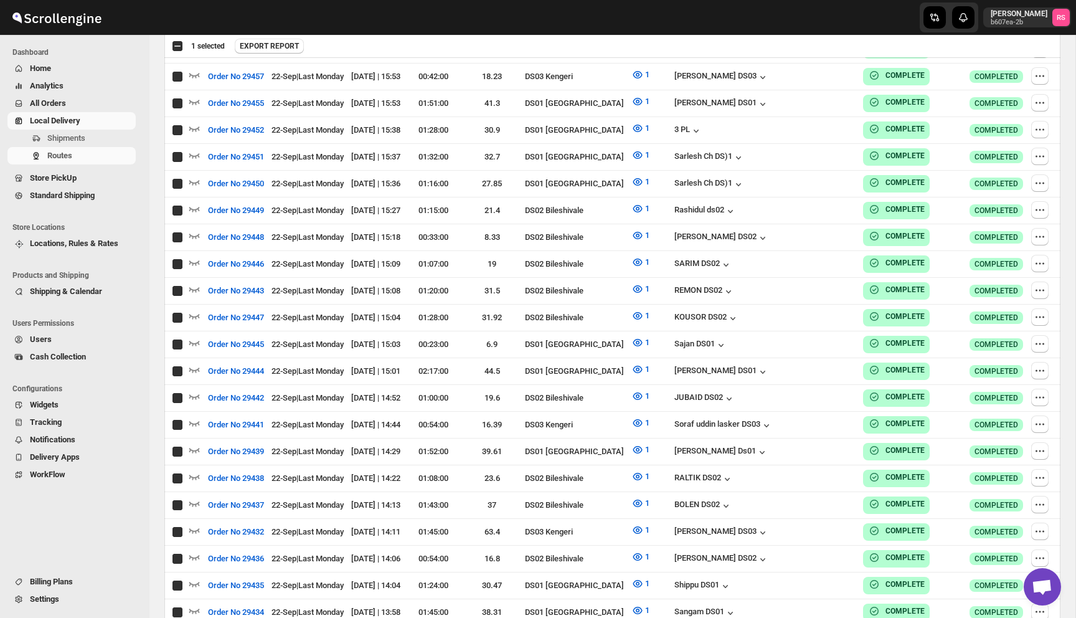
checkbox input "true"
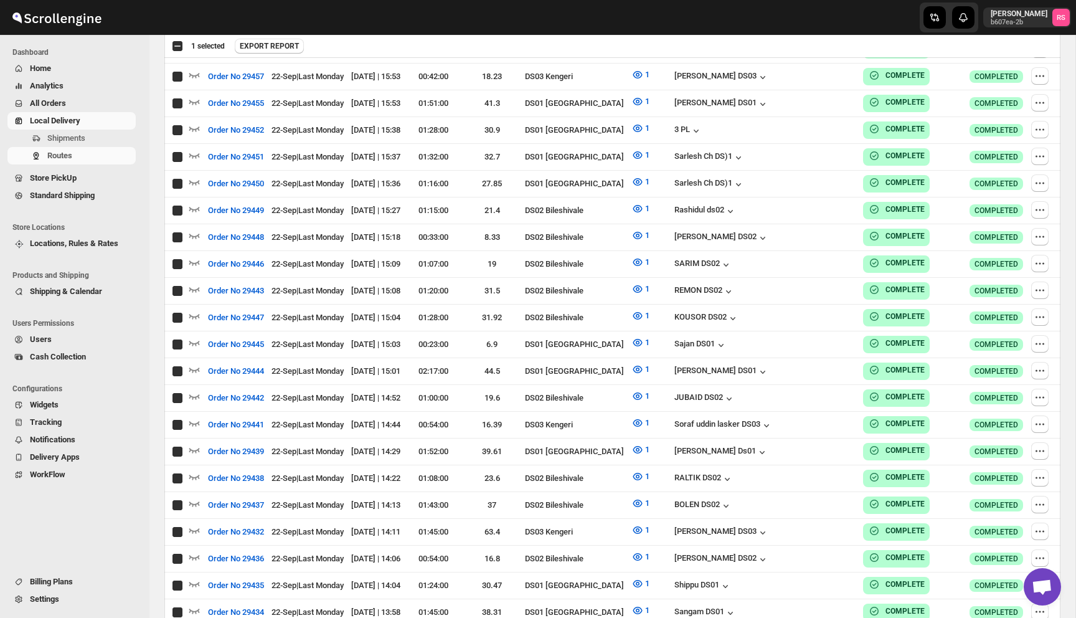
checkbox input "true"
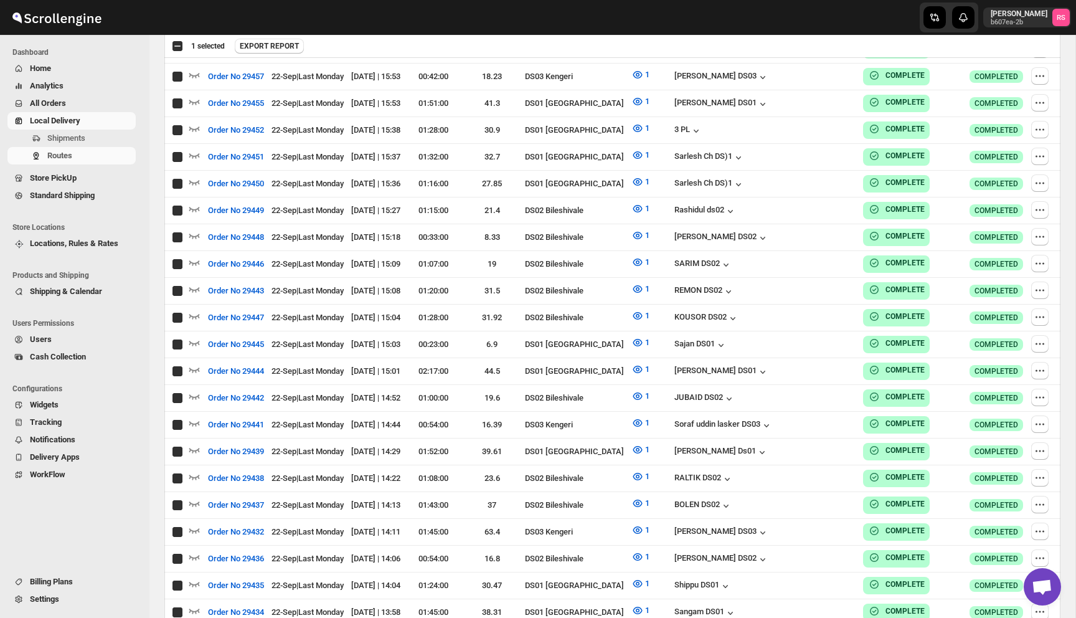
checkbox input "true"
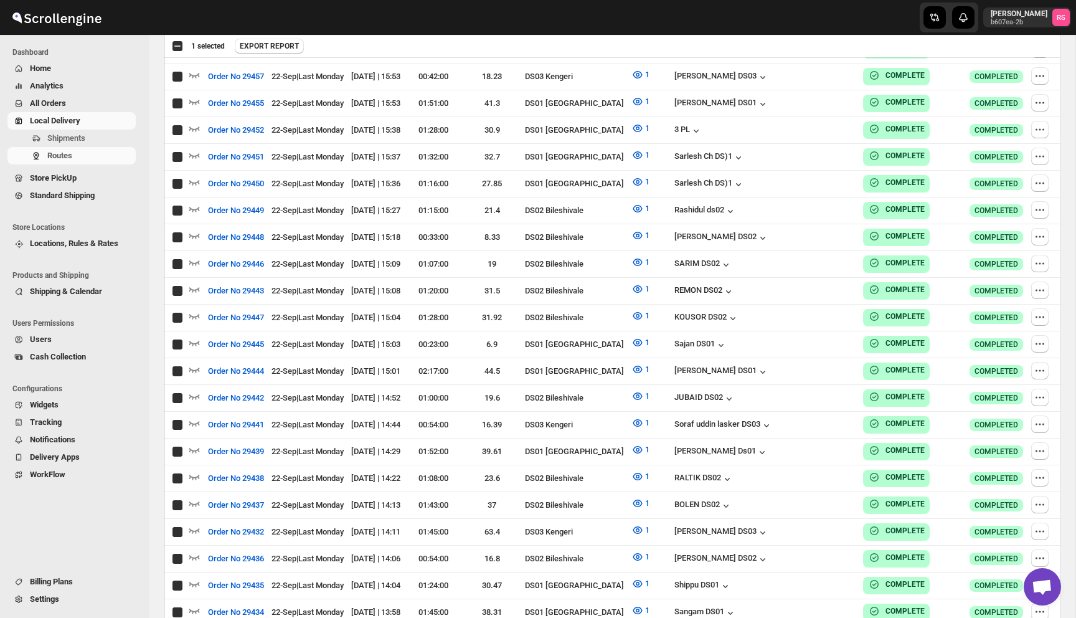
checkbox input "true"
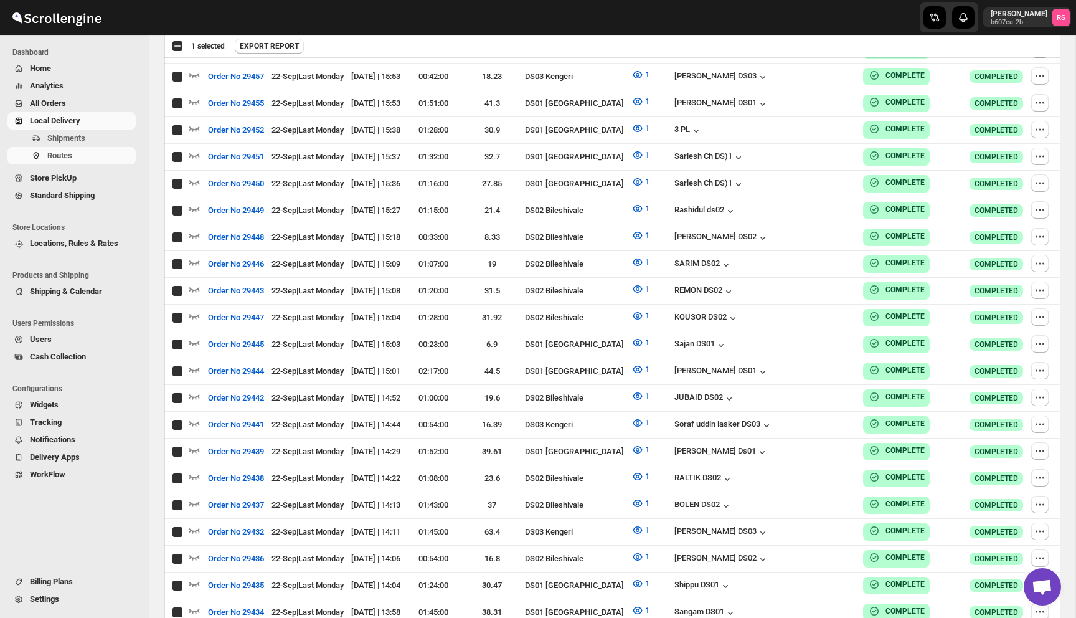
checkbox input "true"
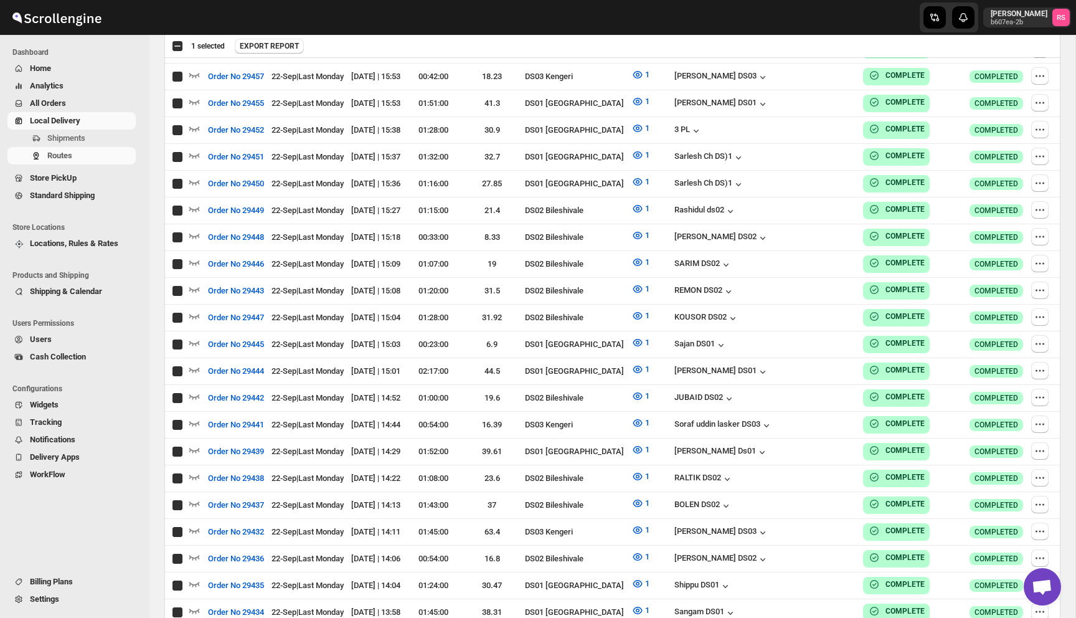
checkbox input "true"
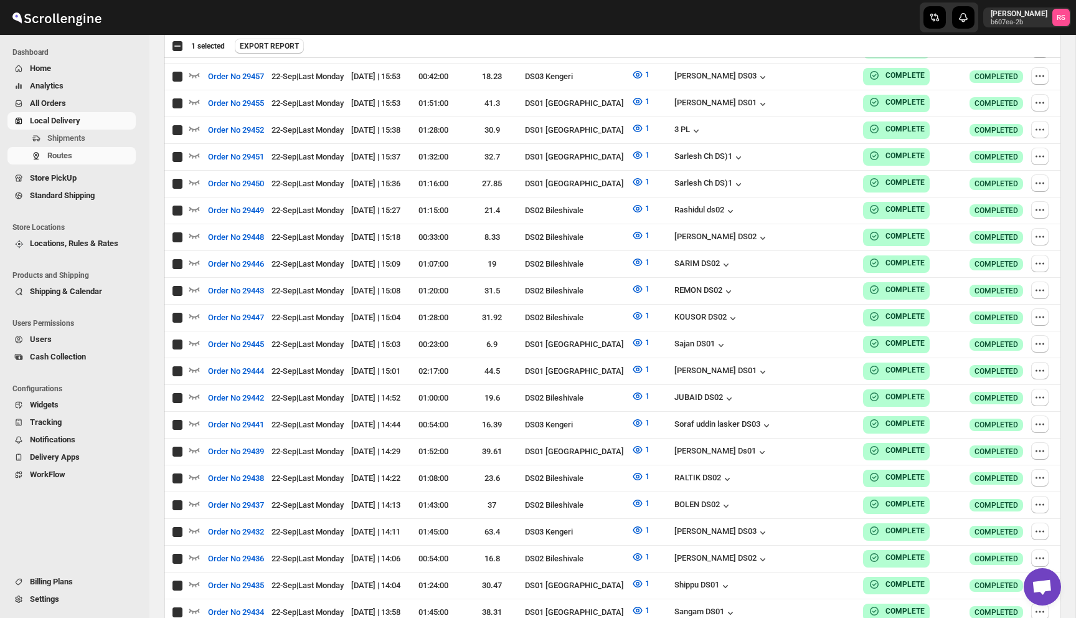
checkbox input "true"
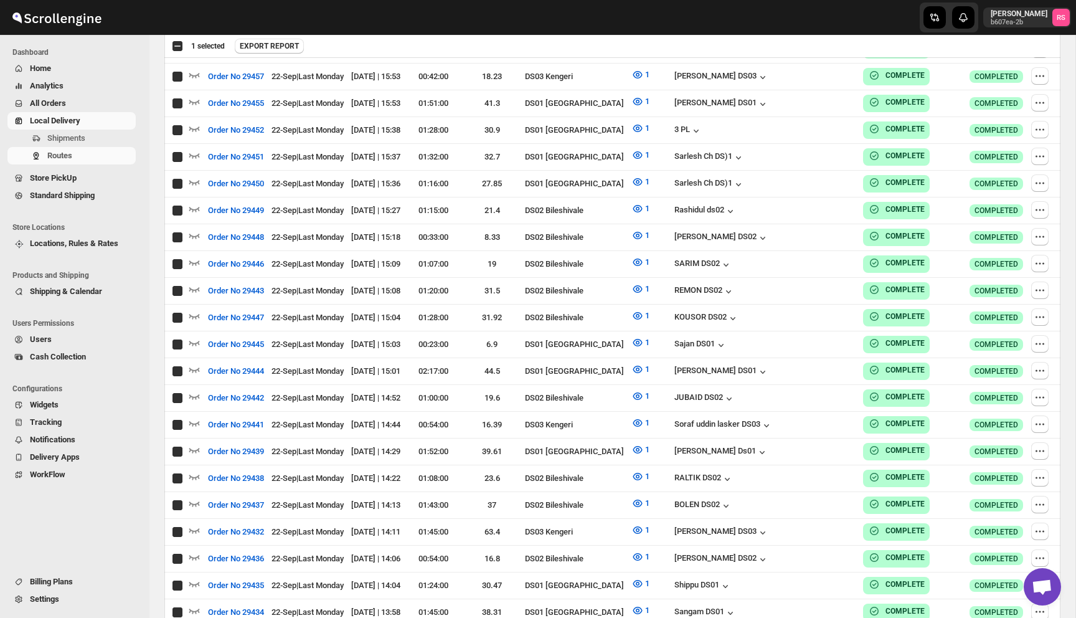
checkbox input "true"
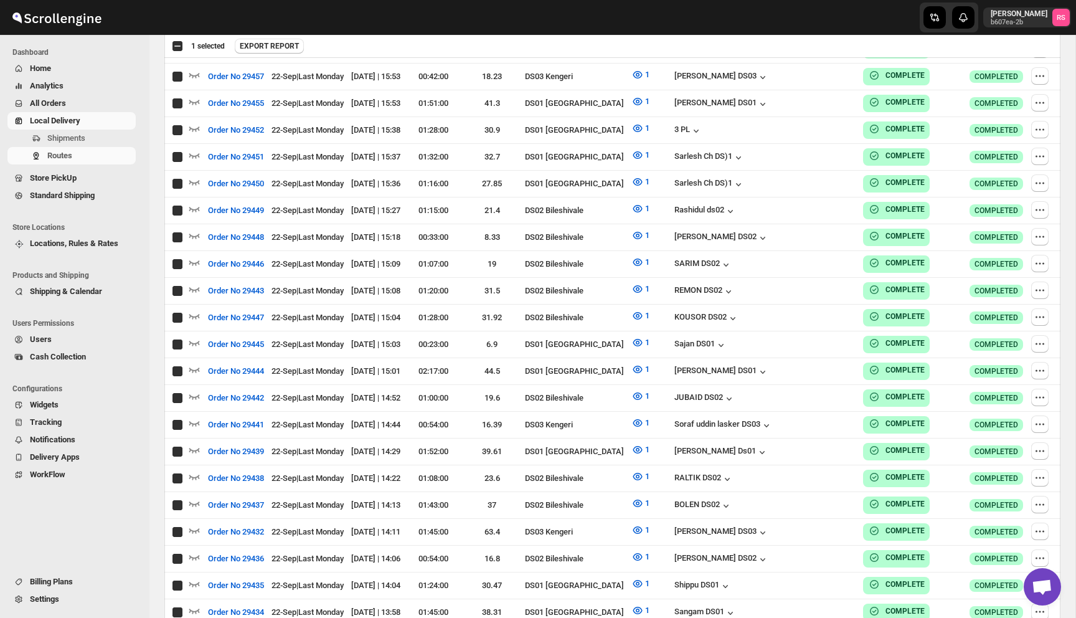
checkbox input "true"
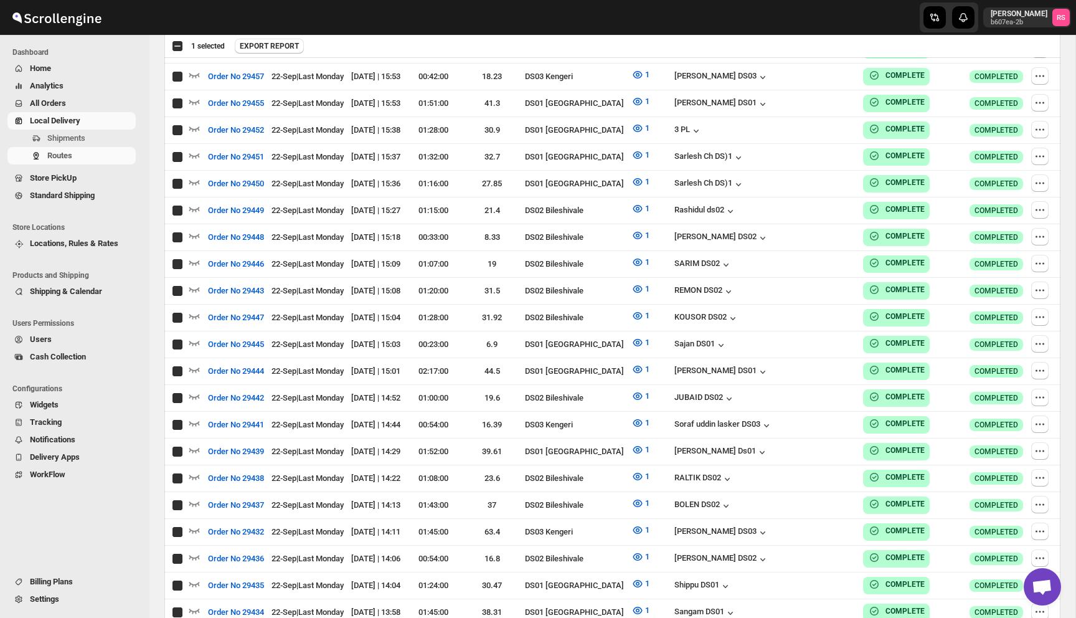
checkbox input "true"
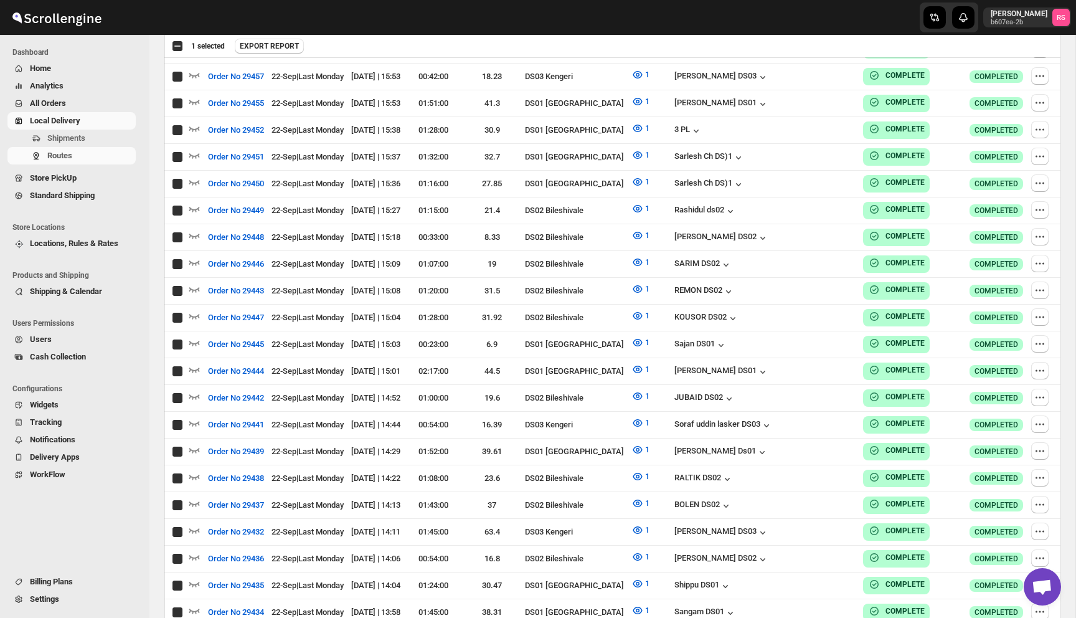
checkbox input "true"
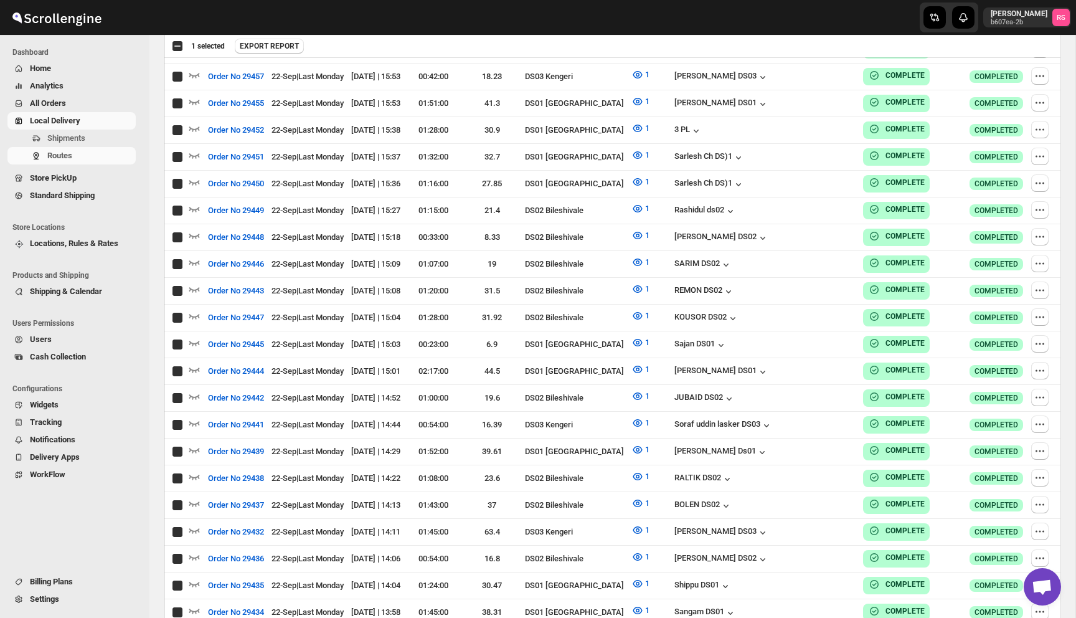
checkbox input "true"
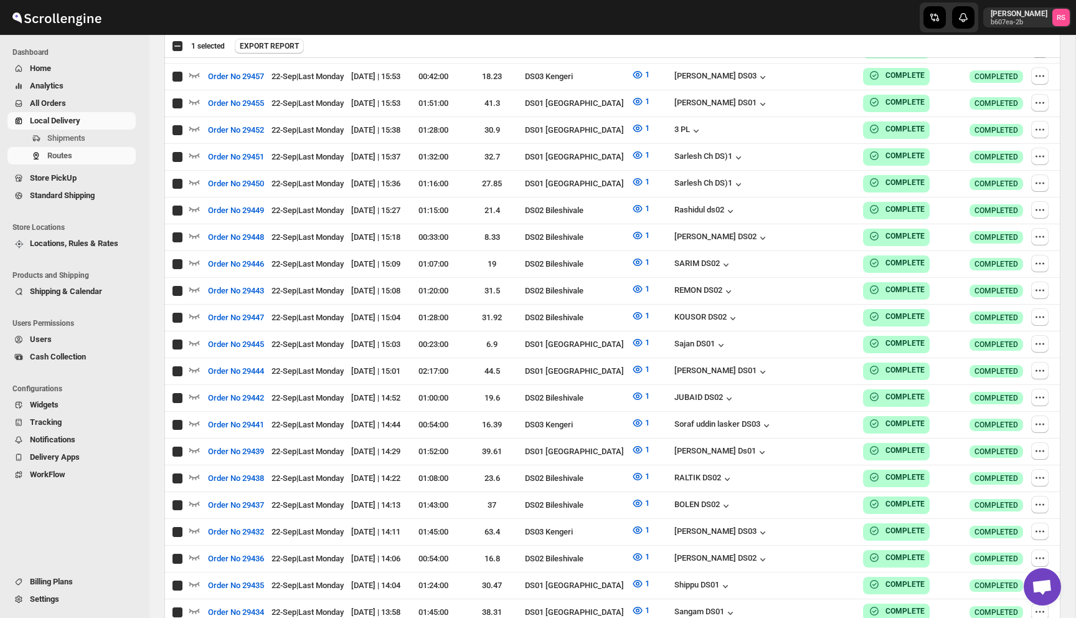
checkbox input "true"
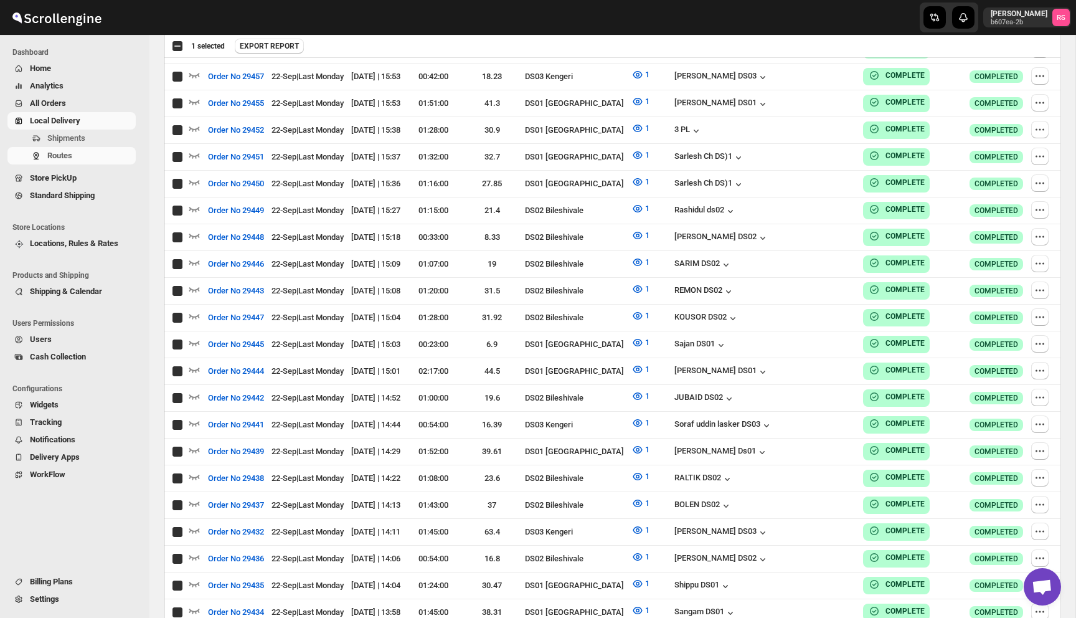
checkbox input "true"
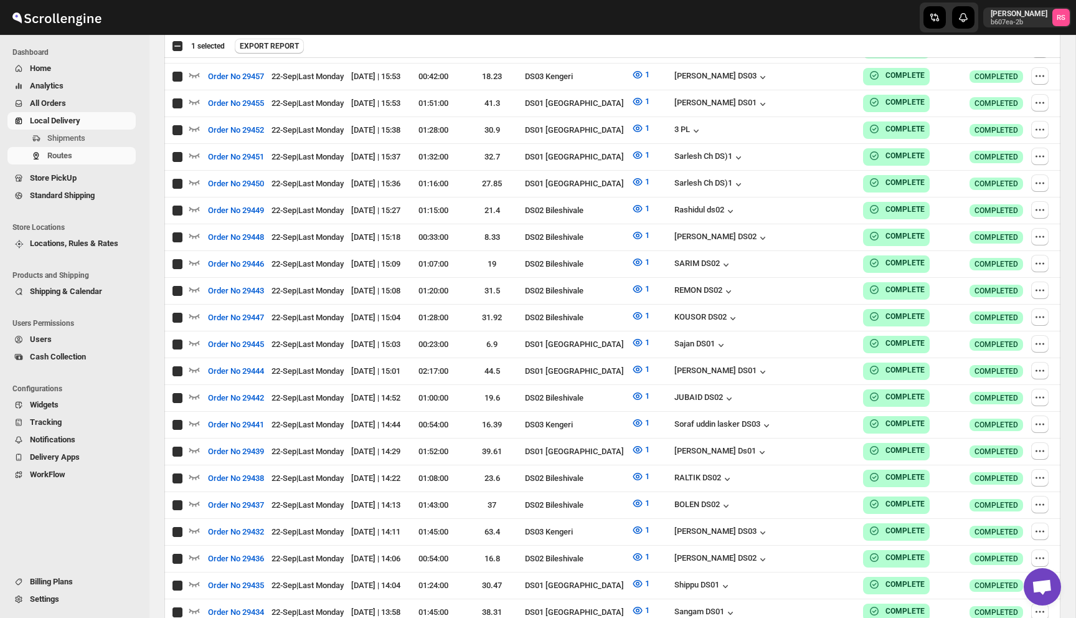
checkbox input "true"
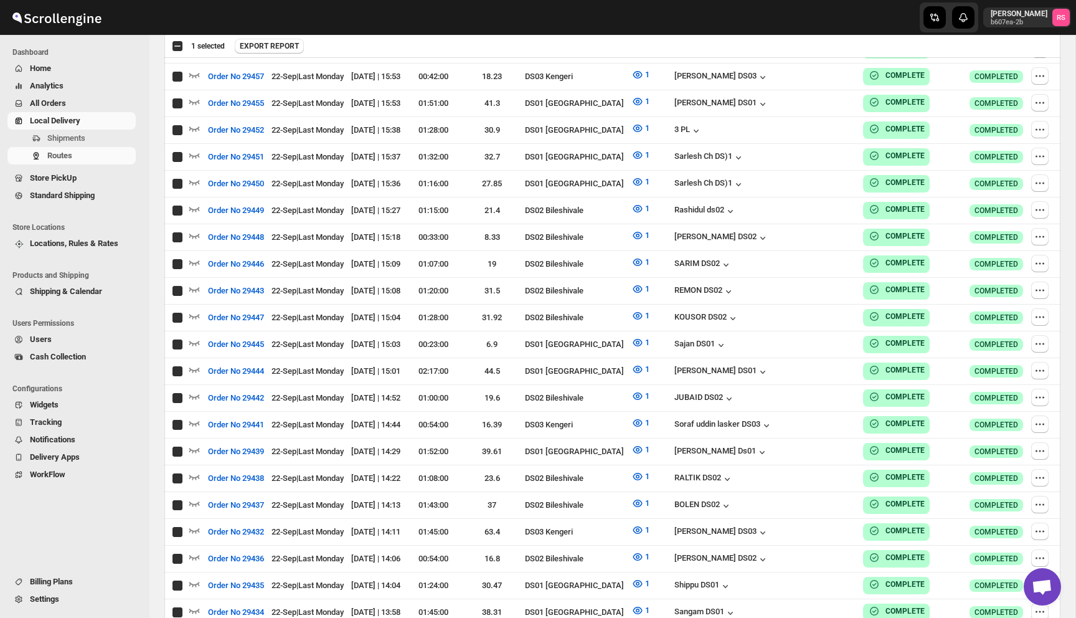
checkbox input "true"
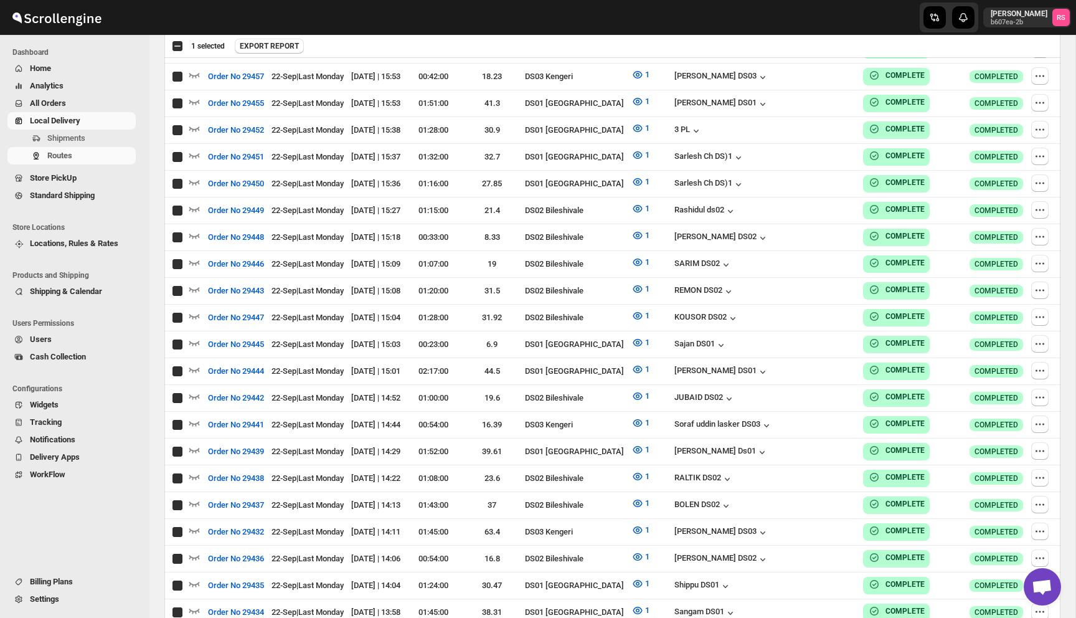
checkbox input "true"
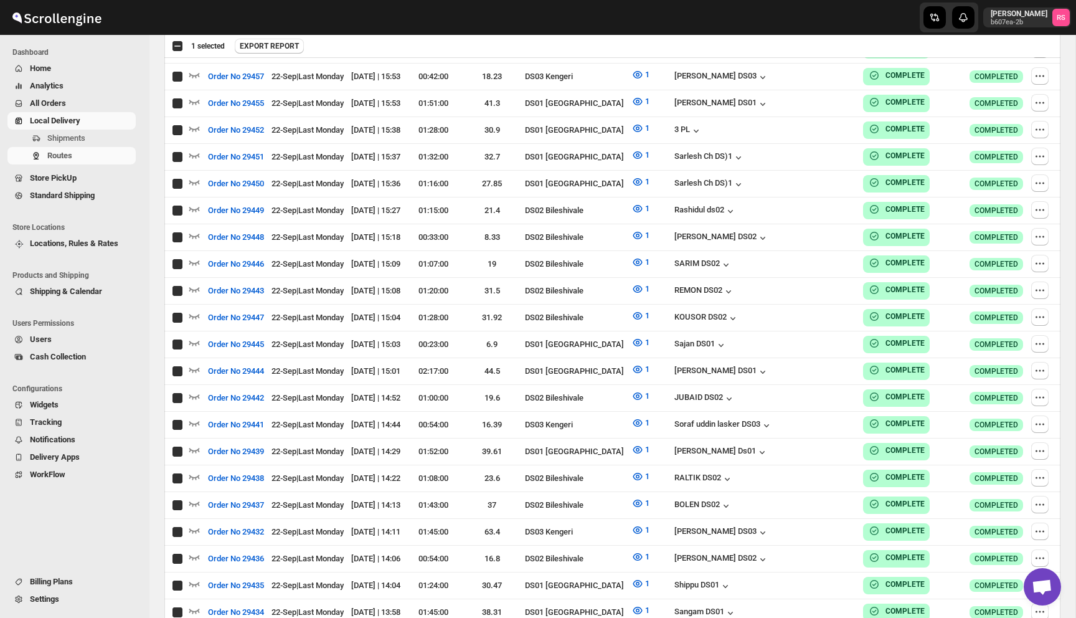
checkbox input "true"
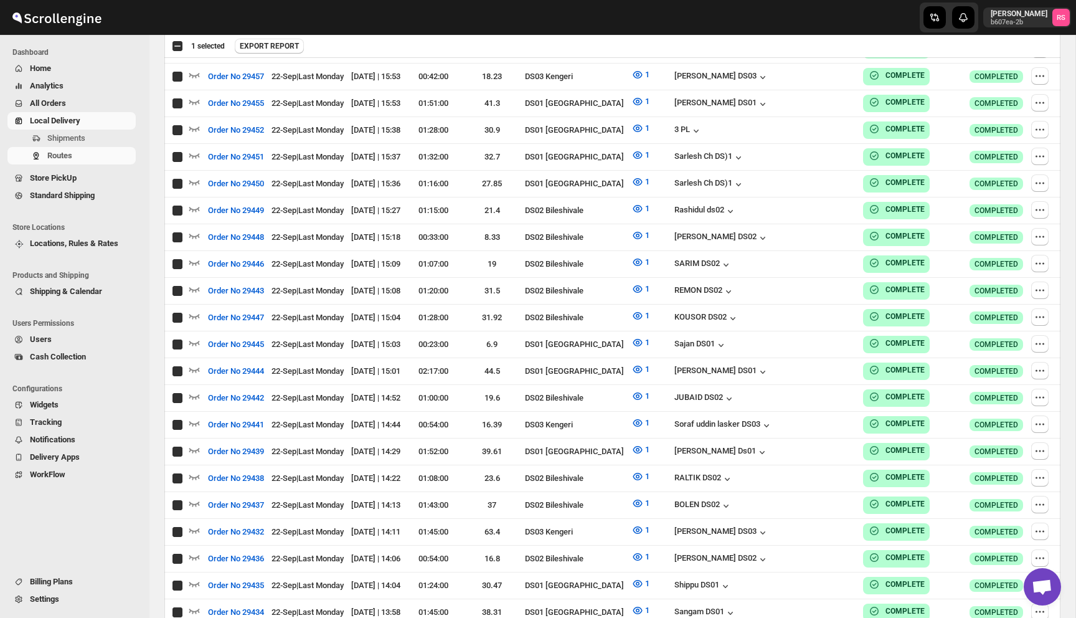
checkbox input "true"
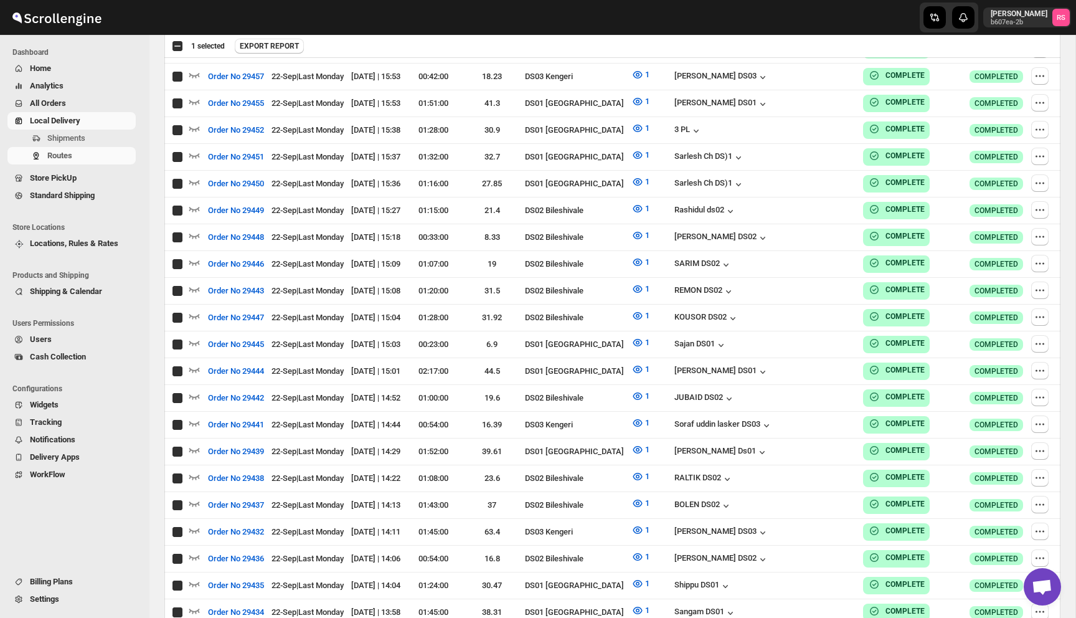
checkbox input "true"
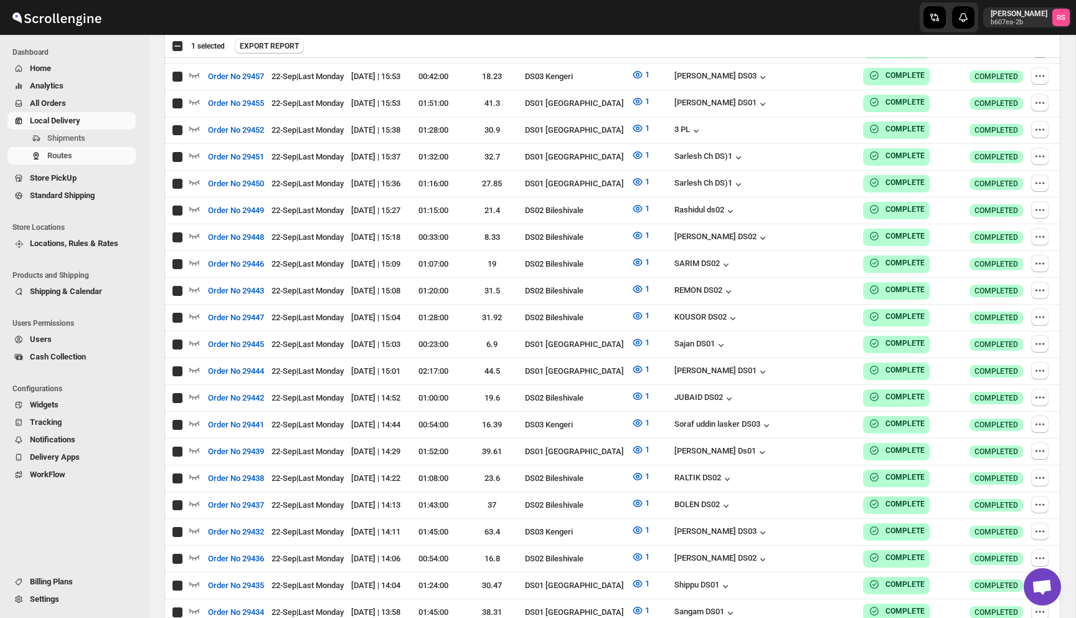
checkbox input "true"
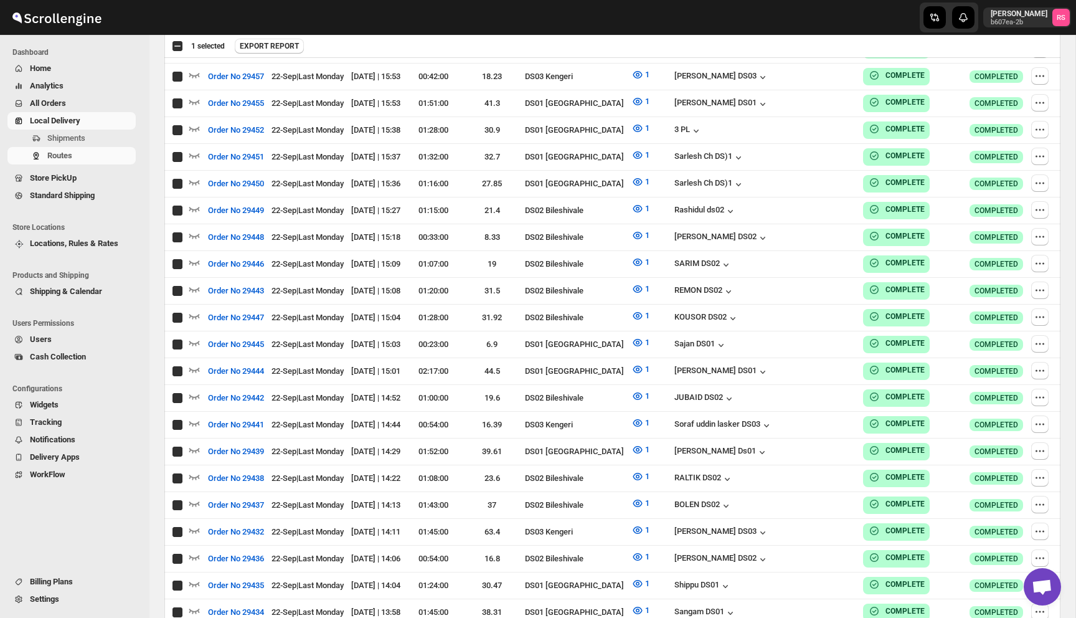
checkbox input "true"
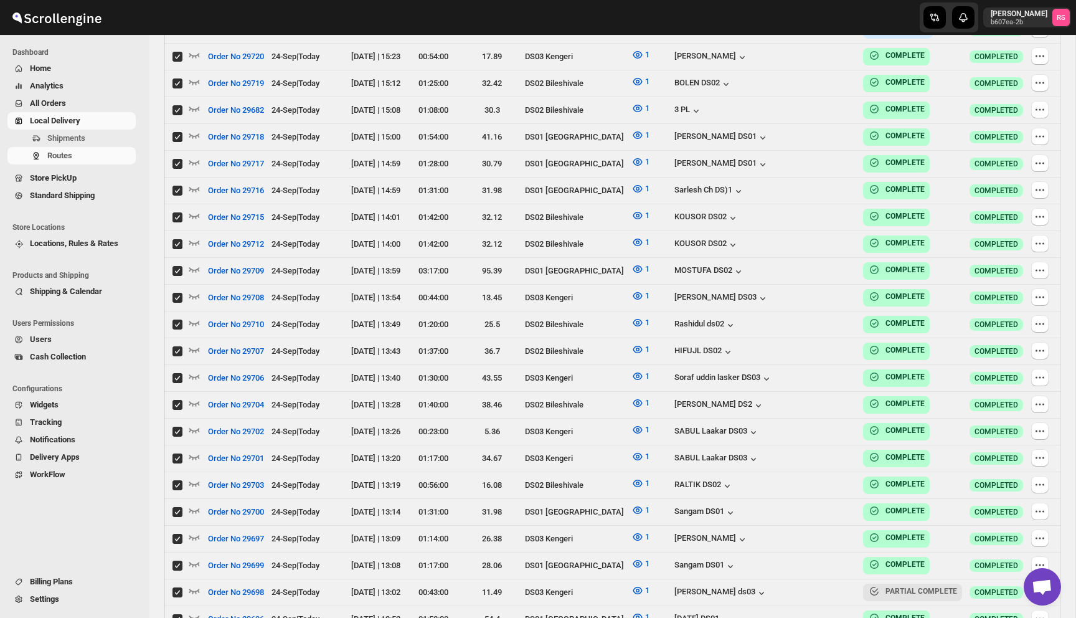
scroll to position [0, 0]
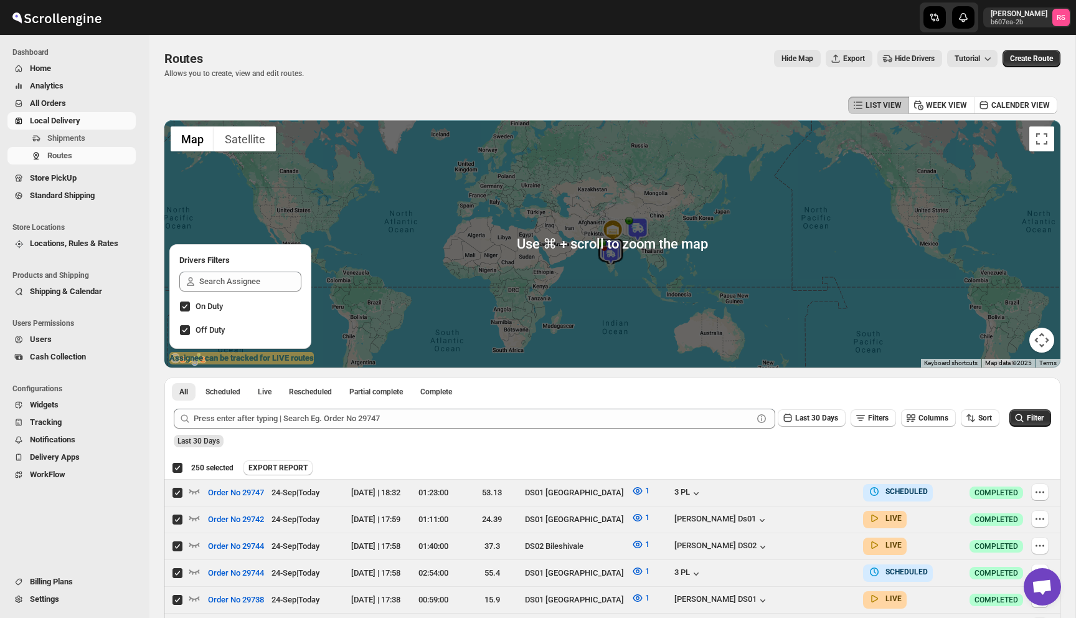
click at [290, 460] on div "Deselect all 250 Routes 250 selected EXPORT REPORT EXPORT REPORT" at bounding box center [612, 468] width 896 height 22
click at [290, 464] on span "EXPORT REPORT" at bounding box center [278, 468] width 59 height 10
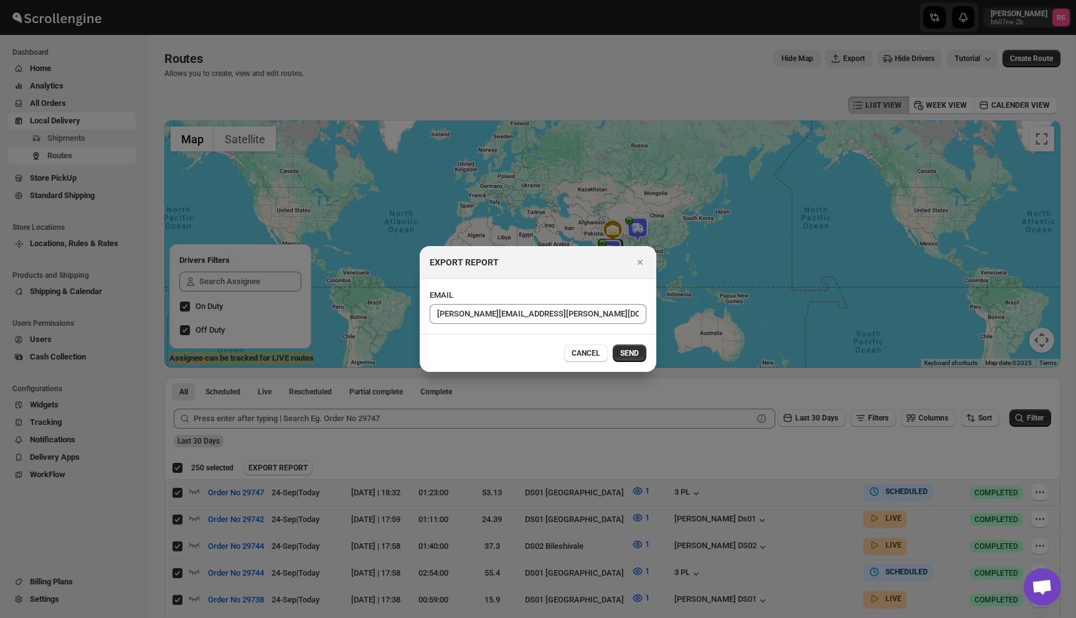
click at [630, 354] on span "SEND" at bounding box center [629, 353] width 19 height 10
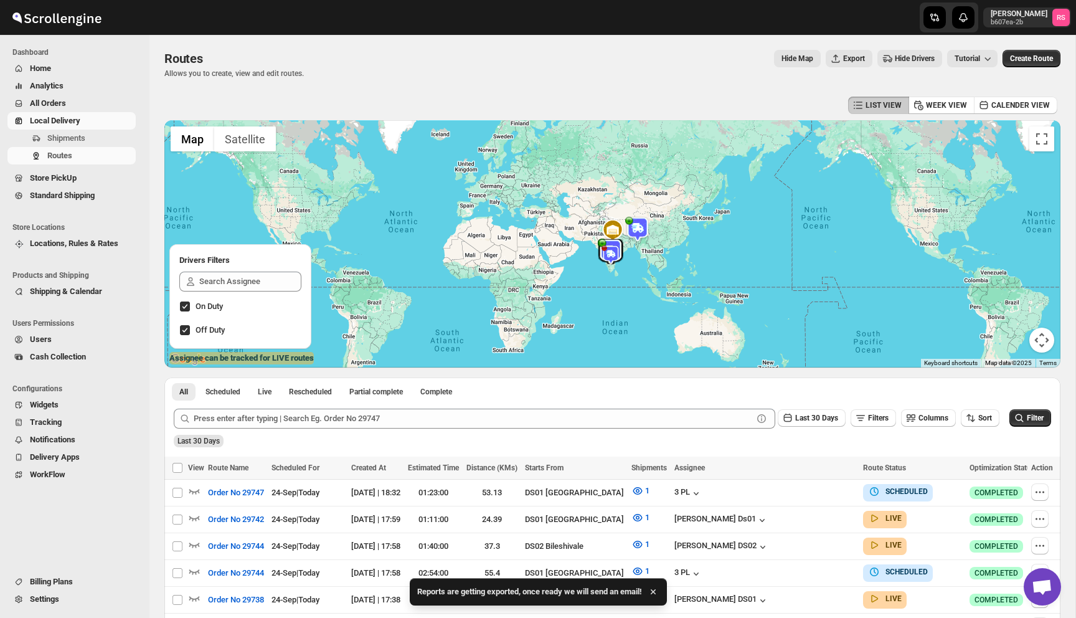
click at [660, 591] on icon "button" at bounding box center [653, 592] width 12 height 12
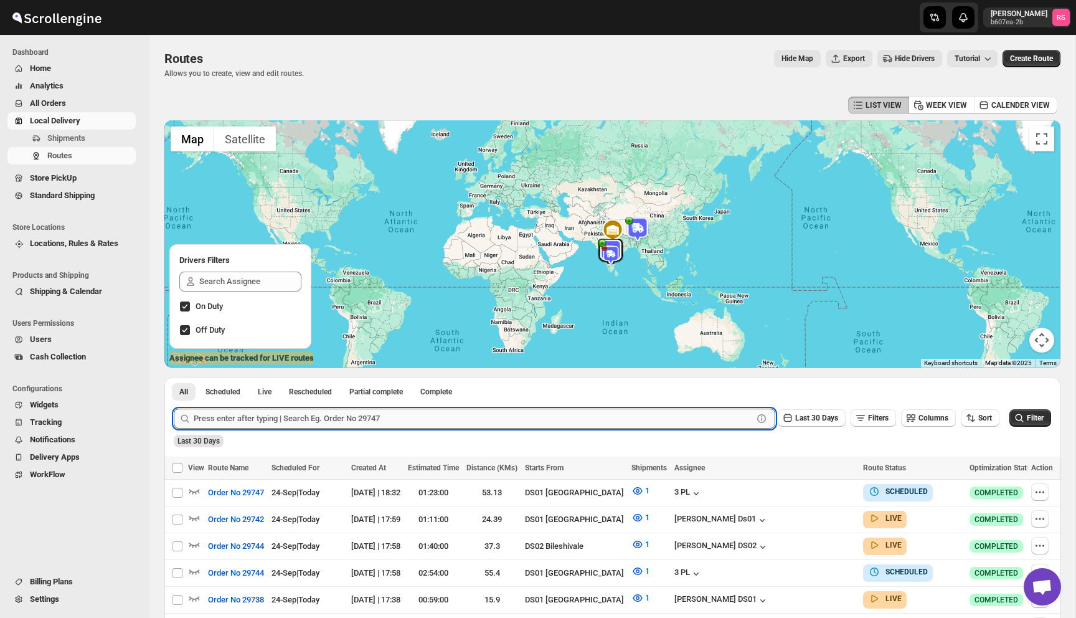
click at [216, 426] on input "text" at bounding box center [473, 419] width 559 height 20
click at [174, 377] on button "Submit" at bounding box center [192, 383] width 36 height 13
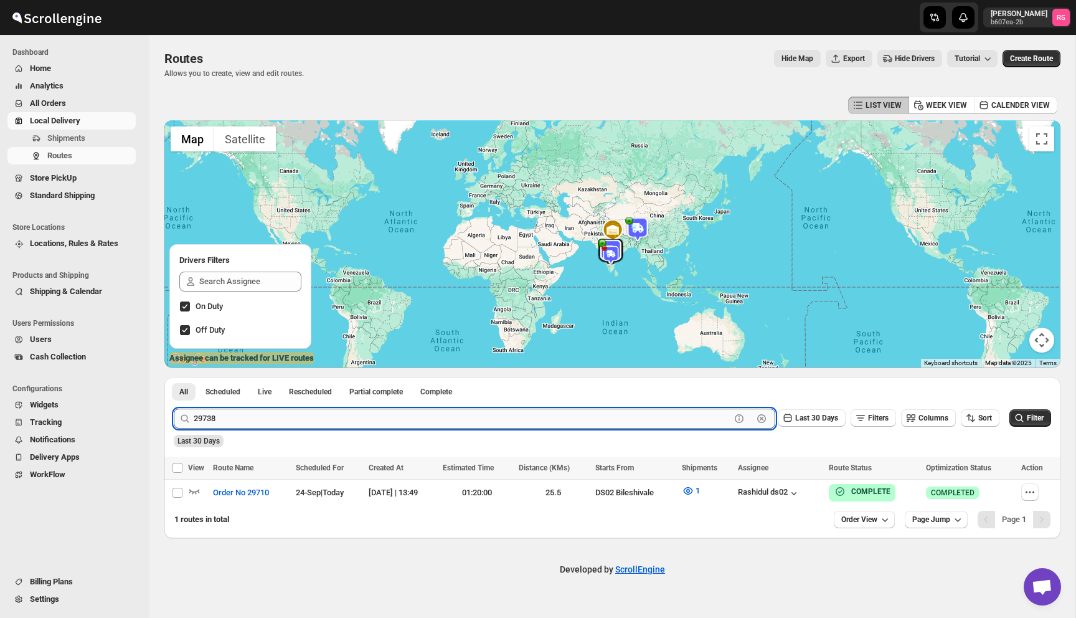
click at [174, 377] on button "Submit" at bounding box center [192, 383] width 36 height 13
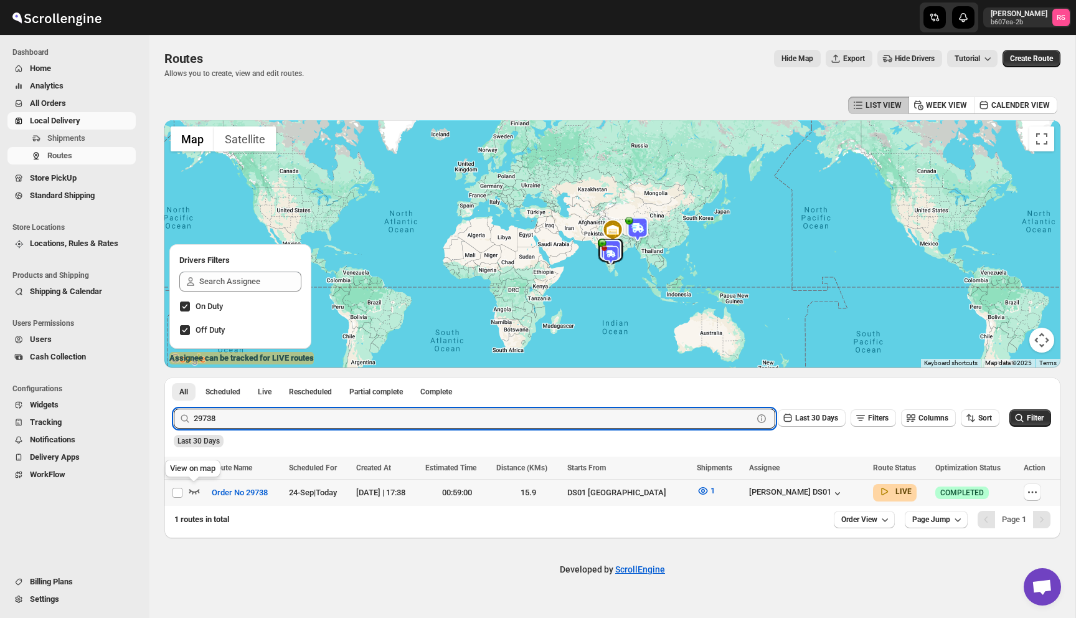
click at [199, 492] on icon "button" at bounding box center [194, 491] width 11 height 5
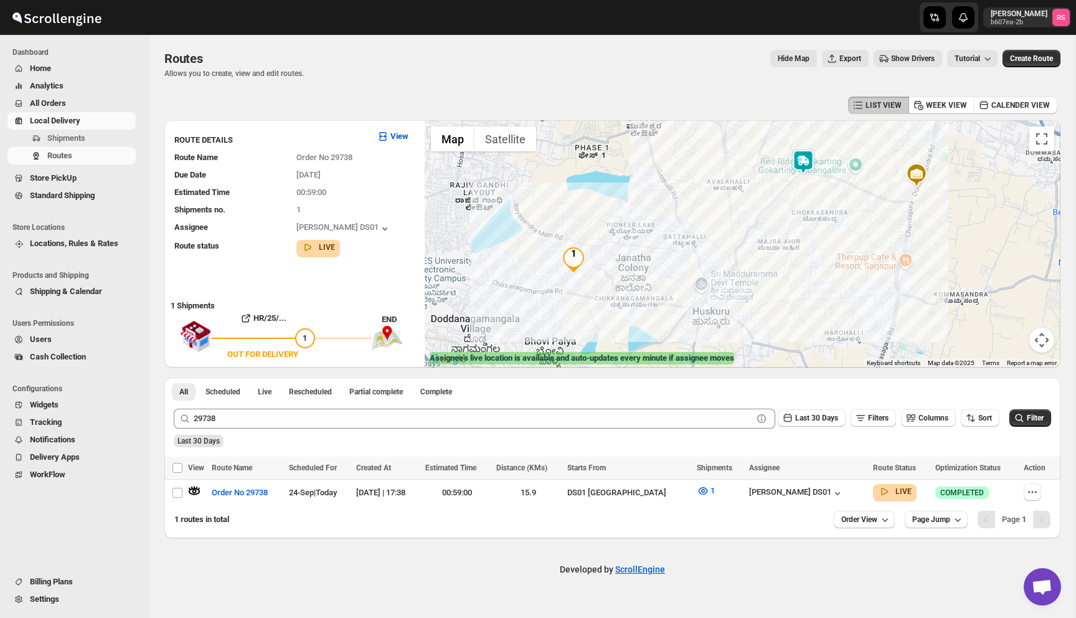
click at [805, 159] on img at bounding box center [803, 161] width 25 height 25
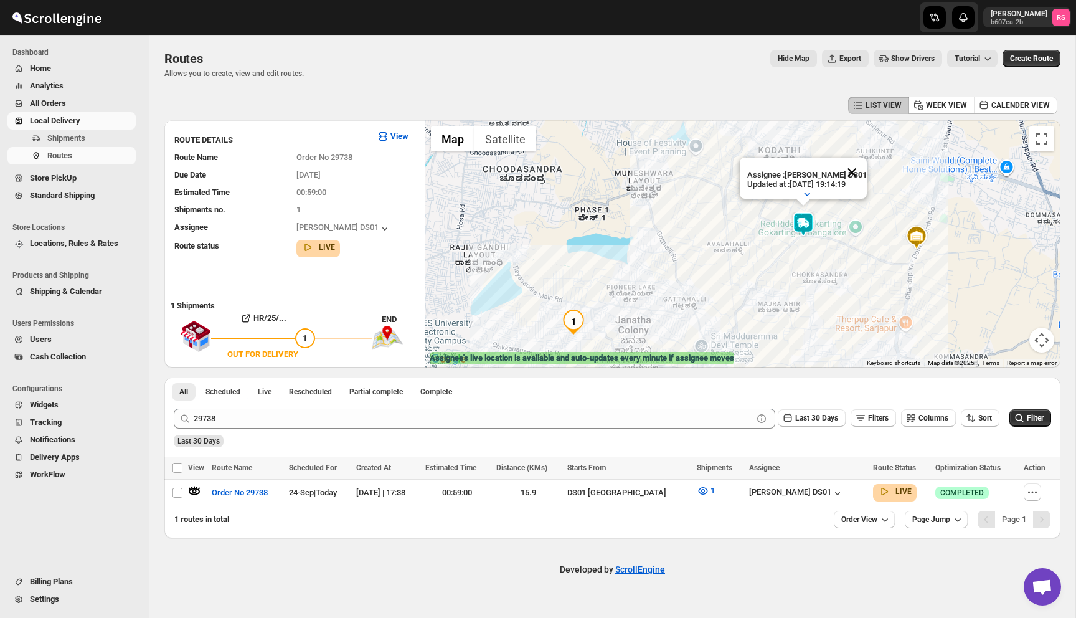
click at [853, 175] on button "Close" at bounding box center [852, 173] width 30 height 30
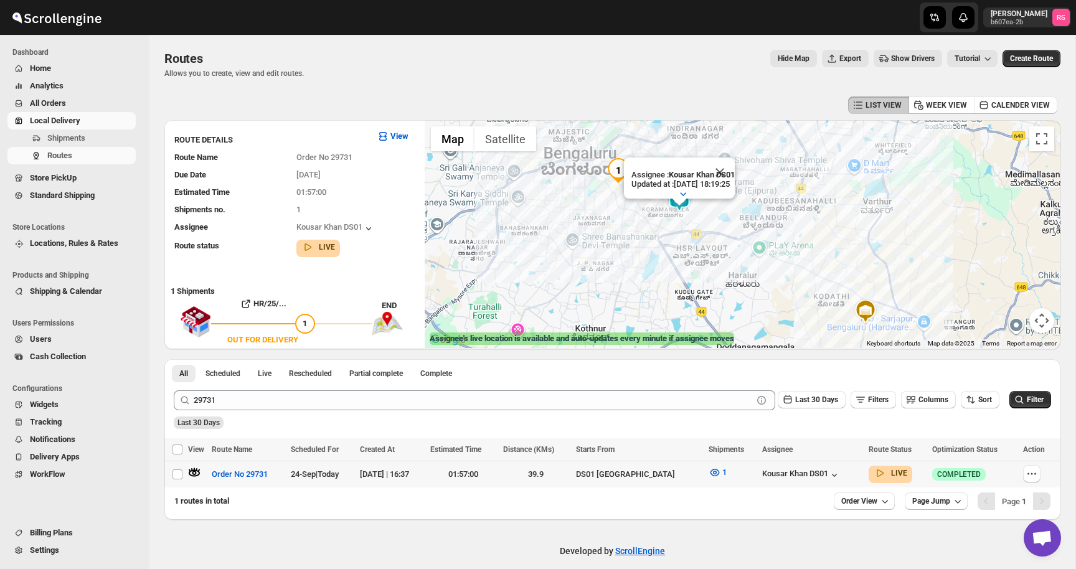
scroll to position [7, 0]
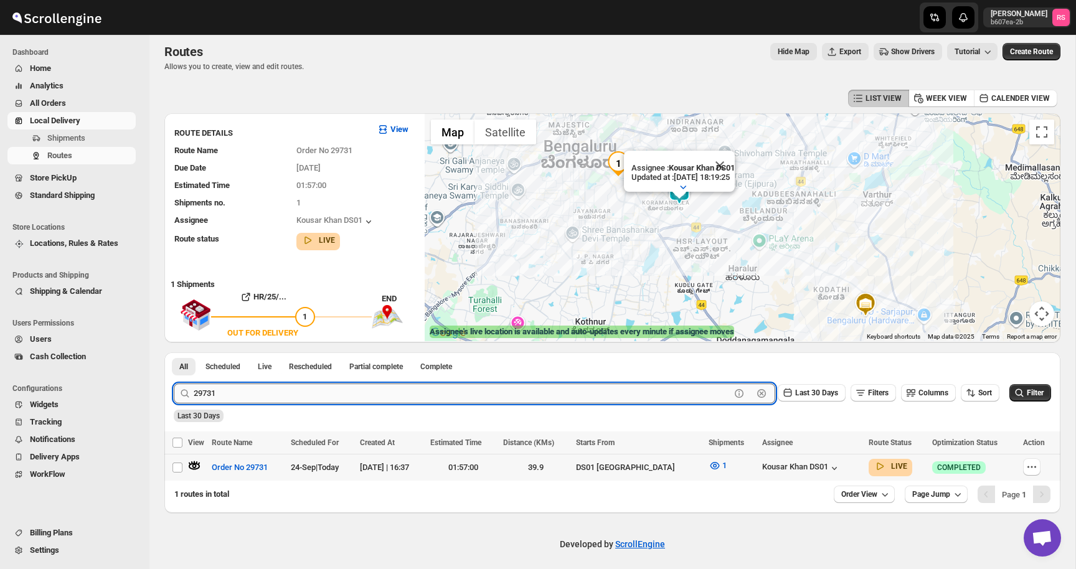
click at [242, 397] on input "29731" at bounding box center [462, 394] width 537 height 20
click at [174, 353] on button "Submit" at bounding box center [192, 359] width 36 height 13
click at [194, 461] on icon "button" at bounding box center [194, 466] width 12 height 12
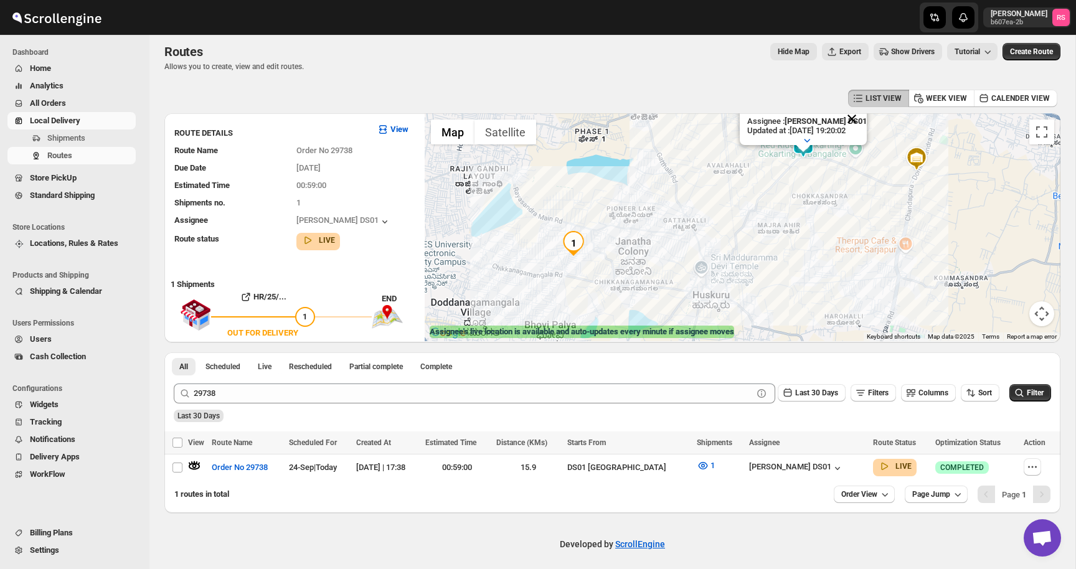
click at [856, 116] on button "Close" at bounding box center [852, 119] width 30 height 30
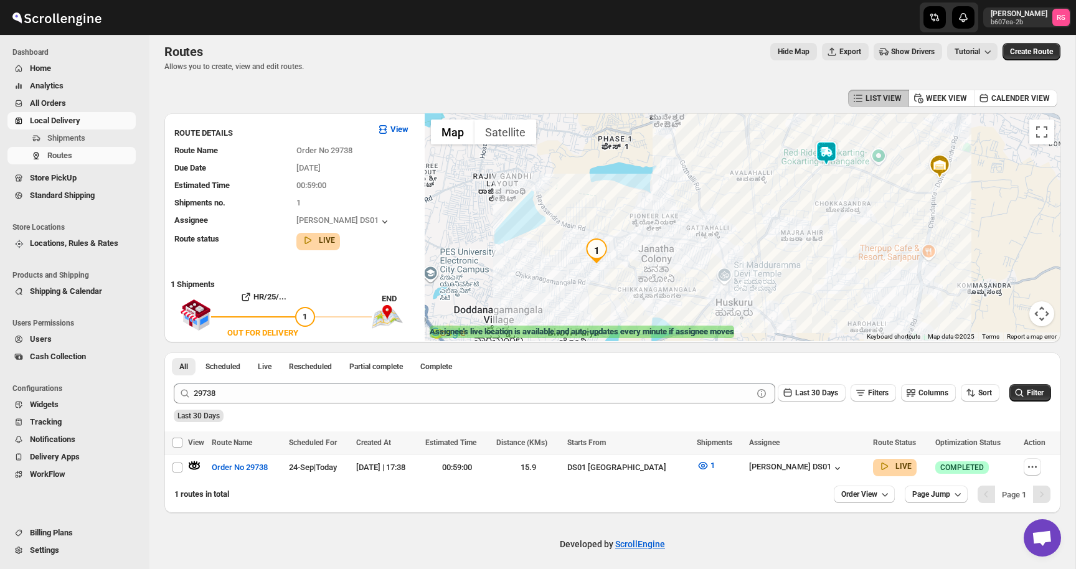
drag, startPoint x: 818, startPoint y: 174, endPoint x: 843, endPoint y: 179, distance: 24.9
click at [843, 179] on div at bounding box center [743, 227] width 636 height 228
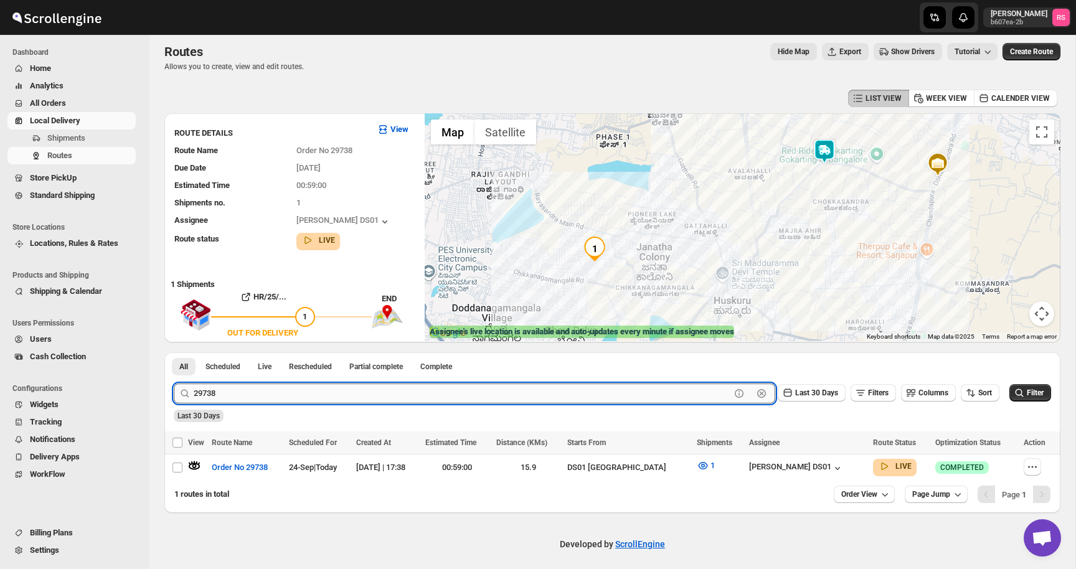
click at [255, 384] on input "29738" at bounding box center [462, 394] width 537 height 20
type input "29744"
click at [174, 353] on button "Submit" at bounding box center [192, 359] width 36 height 13
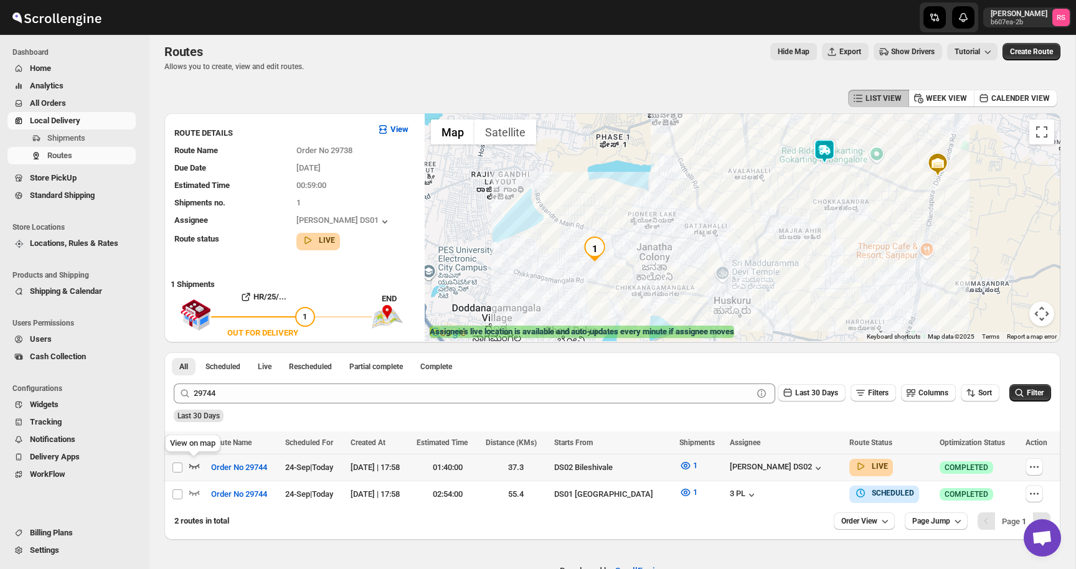
click at [193, 468] on icon "button" at bounding box center [194, 466] width 11 height 5
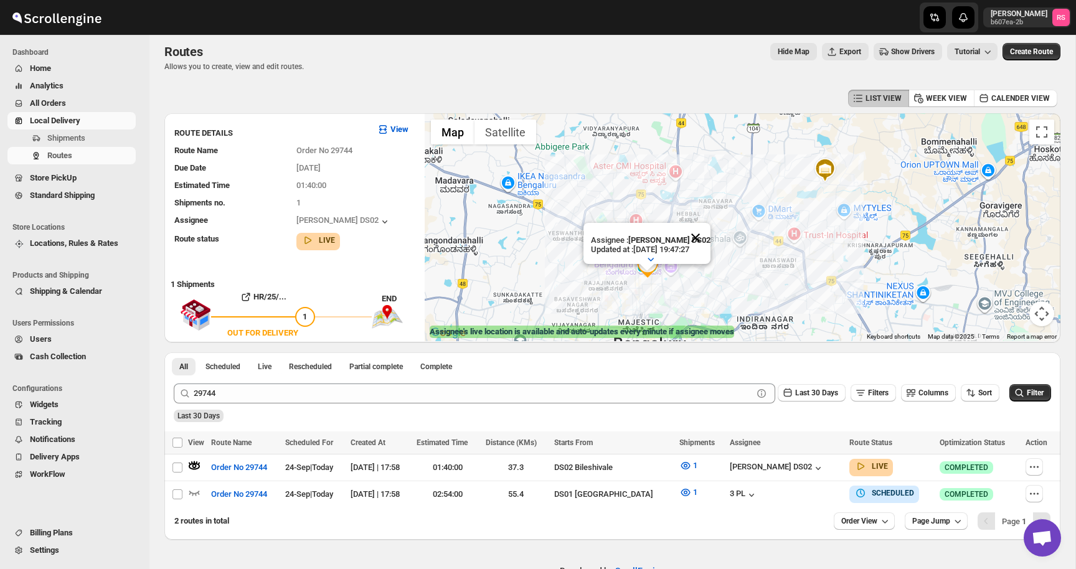
click at [695, 237] on button "Close" at bounding box center [696, 238] width 30 height 30
click at [685, 467] on icon "button" at bounding box center [686, 466] width 12 height 12
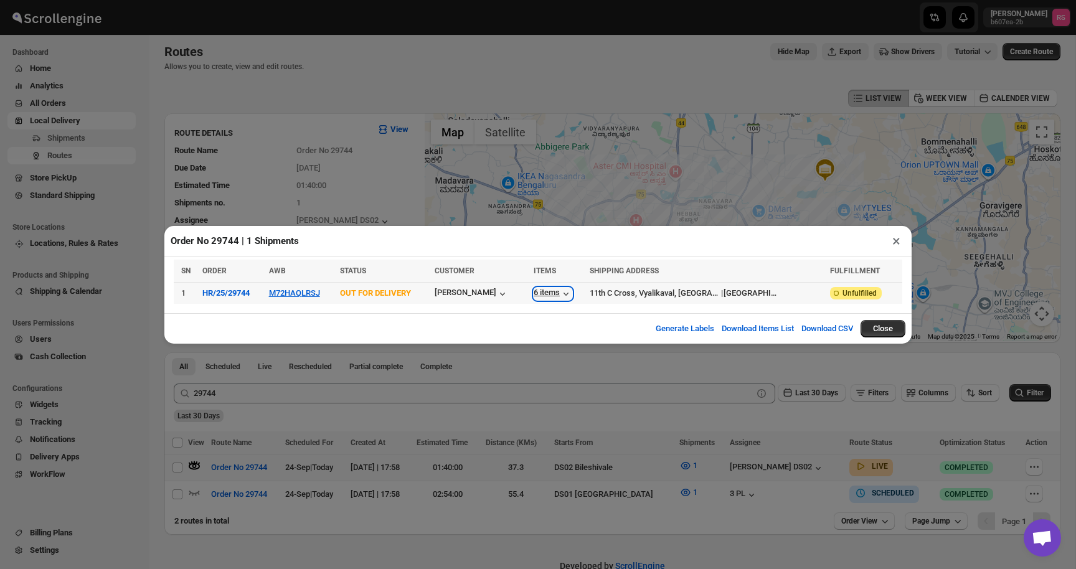
click at [572, 291] on icon "button" at bounding box center [566, 294] width 12 height 12
click at [567, 295] on div "6 items" at bounding box center [553, 294] width 39 height 12
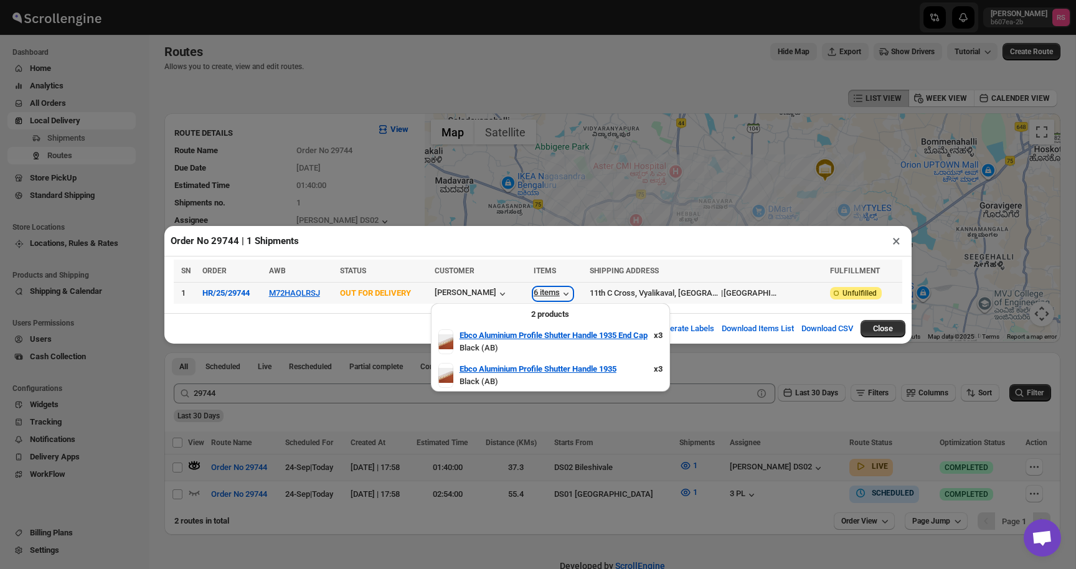
click at [567, 295] on div "6 items" at bounding box center [553, 294] width 39 height 12
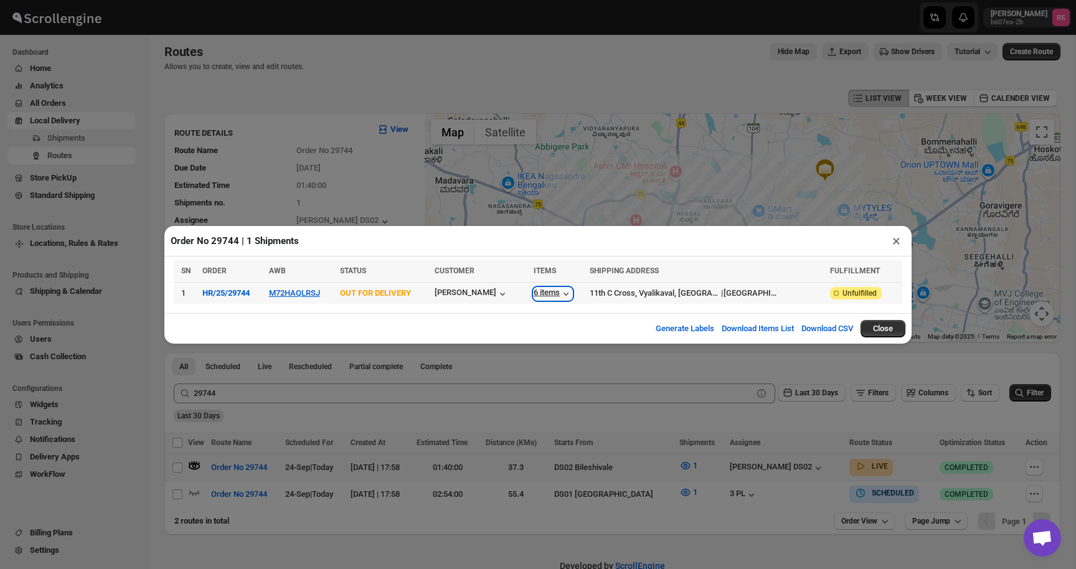
click at [567, 295] on div "6 items" at bounding box center [553, 294] width 39 height 12
click at [572, 291] on icon "button" at bounding box center [566, 294] width 12 height 12
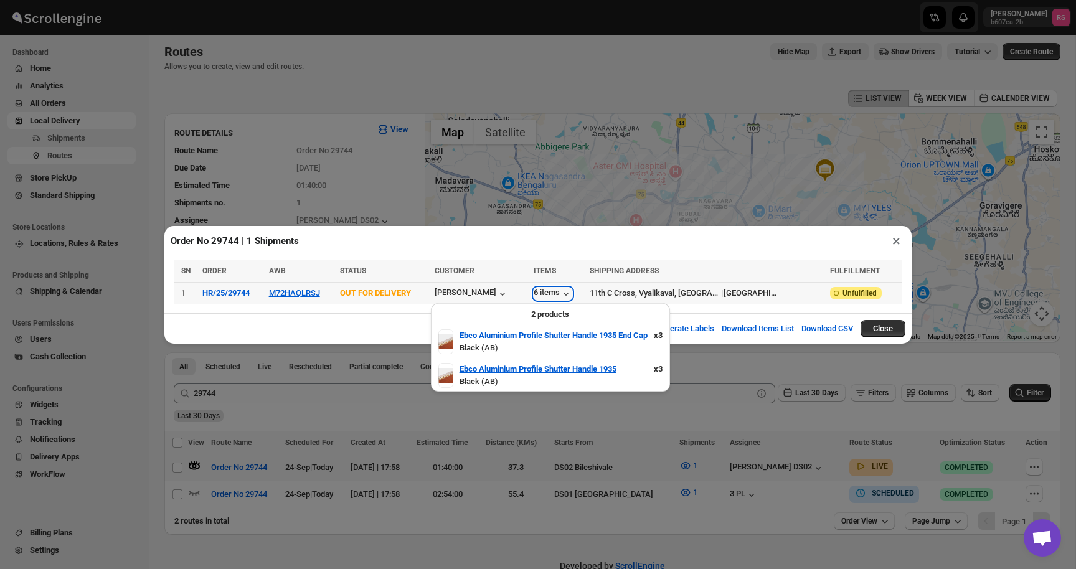
click at [572, 291] on icon "button" at bounding box center [566, 294] width 12 height 12
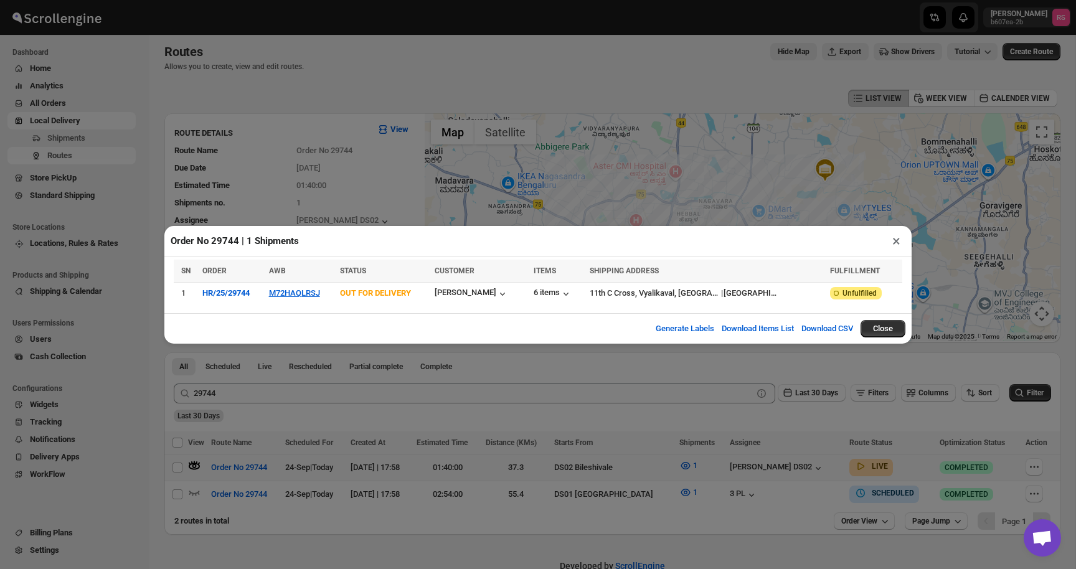
click at [893, 245] on button "×" at bounding box center [897, 240] width 18 height 17
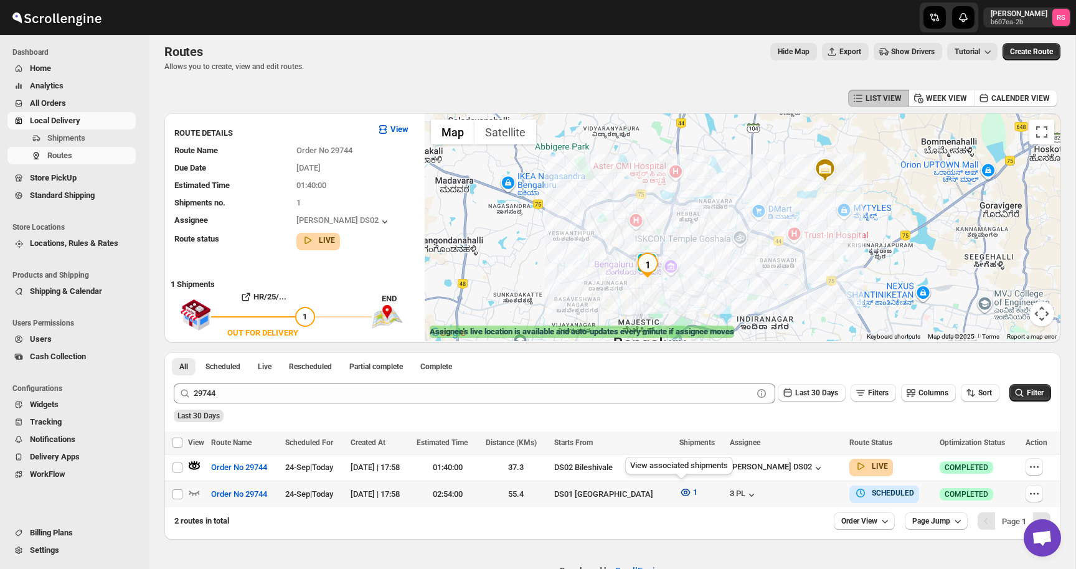
click at [685, 494] on icon "button" at bounding box center [686, 492] width 12 height 12
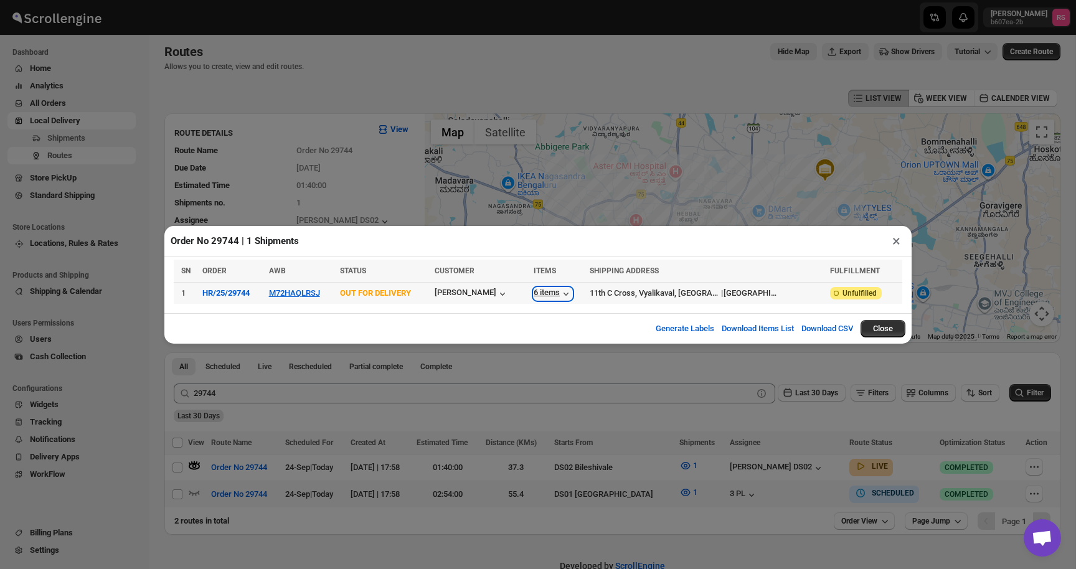
click at [572, 296] on icon "button" at bounding box center [566, 294] width 12 height 12
click at [893, 243] on button "×" at bounding box center [897, 240] width 18 height 17
